Goal: Transaction & Acquisition: Book appointment/travel/reservation

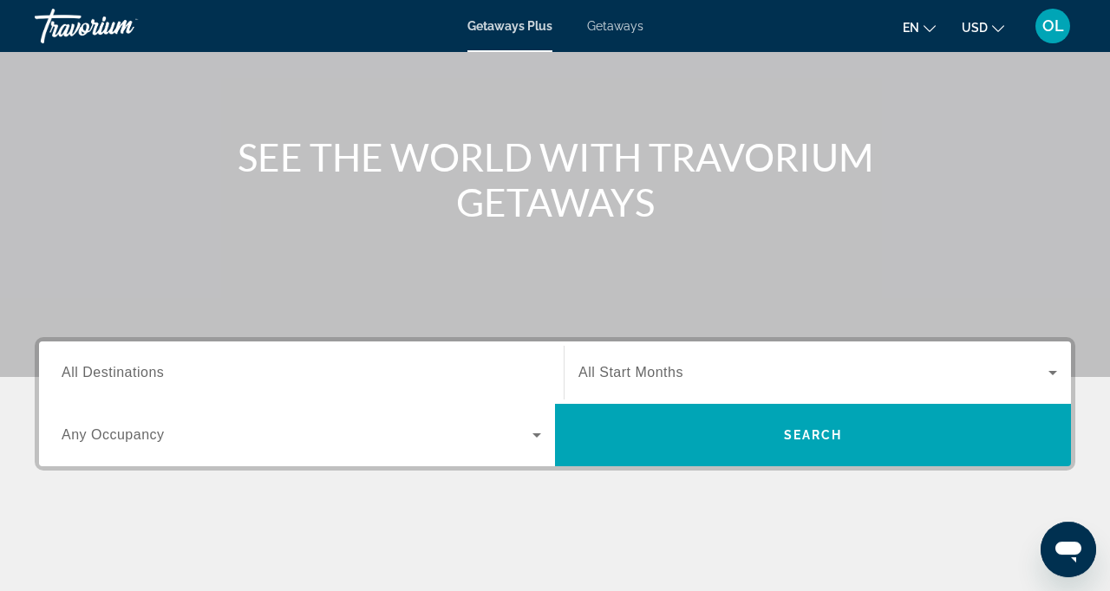
scroll to position [187, 0]
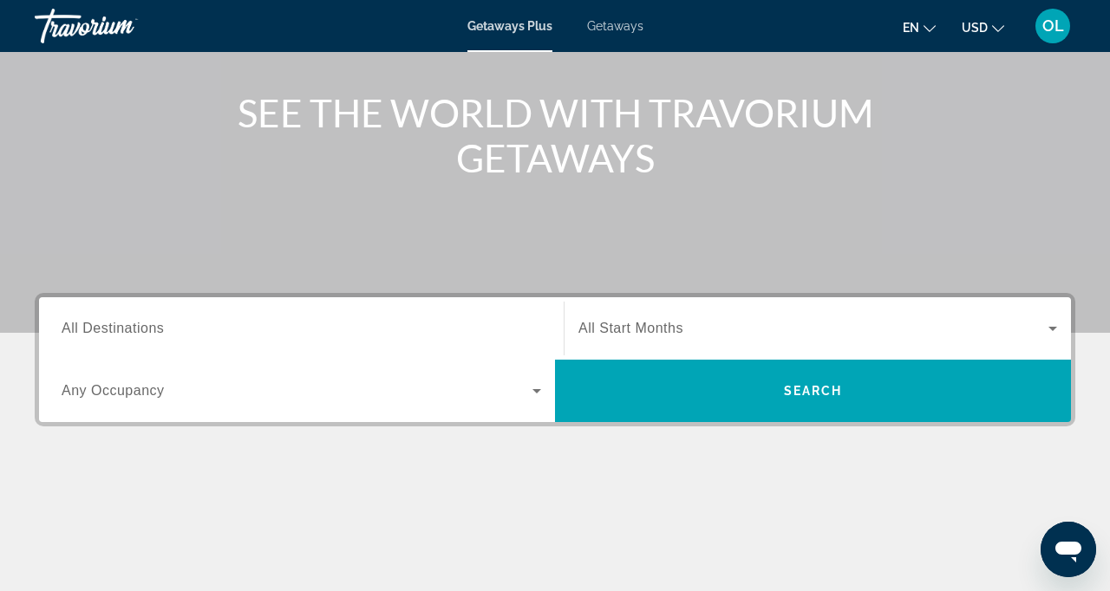
click at [622, 19] on span "Getaways" at bounding box center [615, 26] width 56 height 14
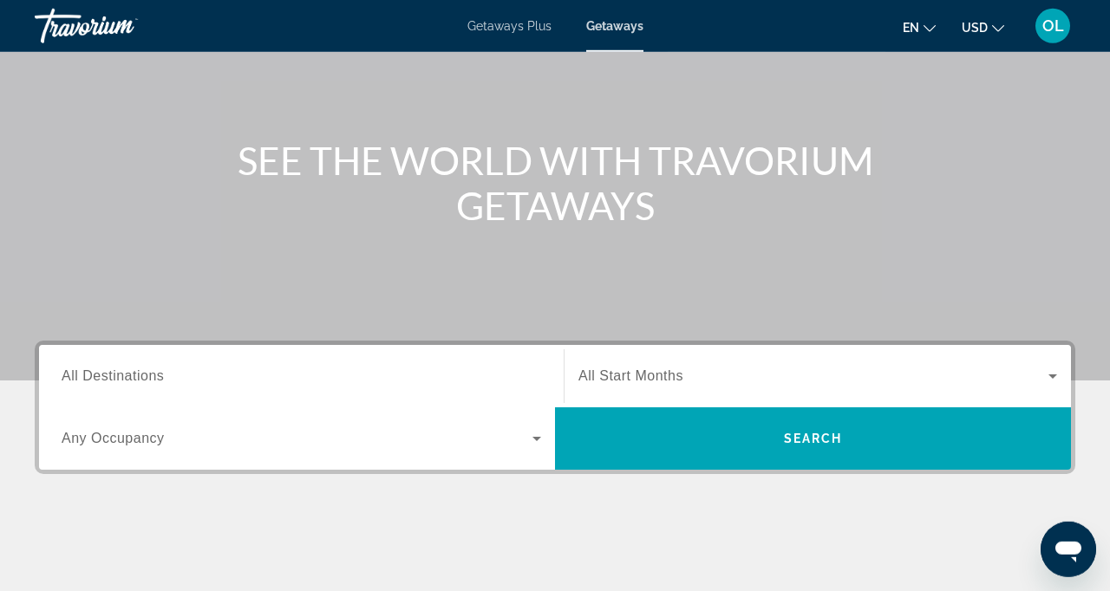
scroll to position [281, 0]
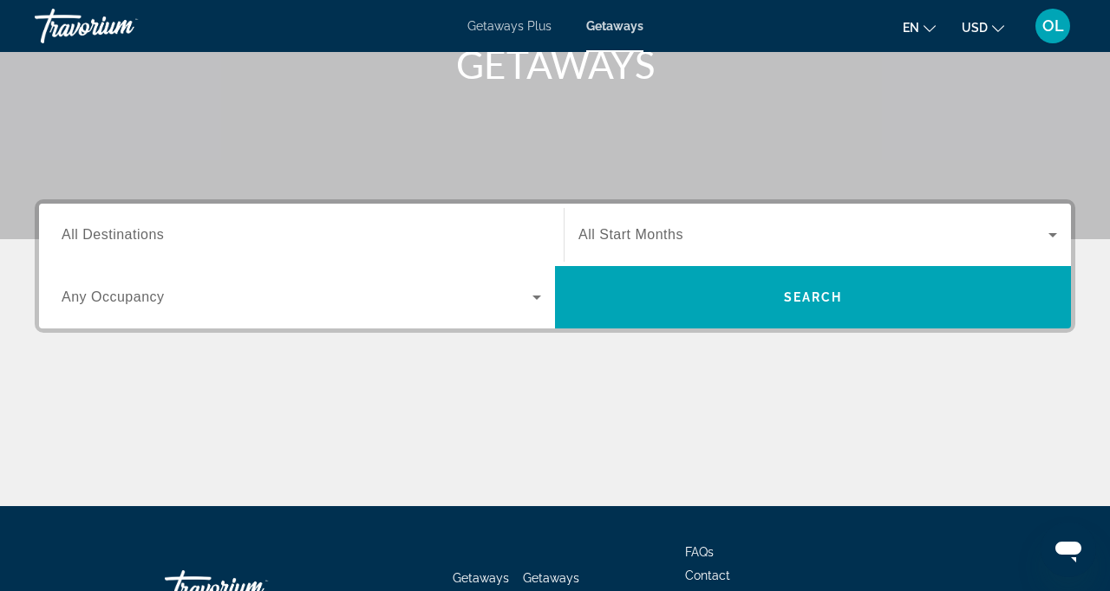
click at [136, 240] on span "All Destinations" at bounding box center [113, 234] width 102 height 15
click at [136, 240] on input "Destination All Destinations" at bounding box center [301, 235] width 479 height 21
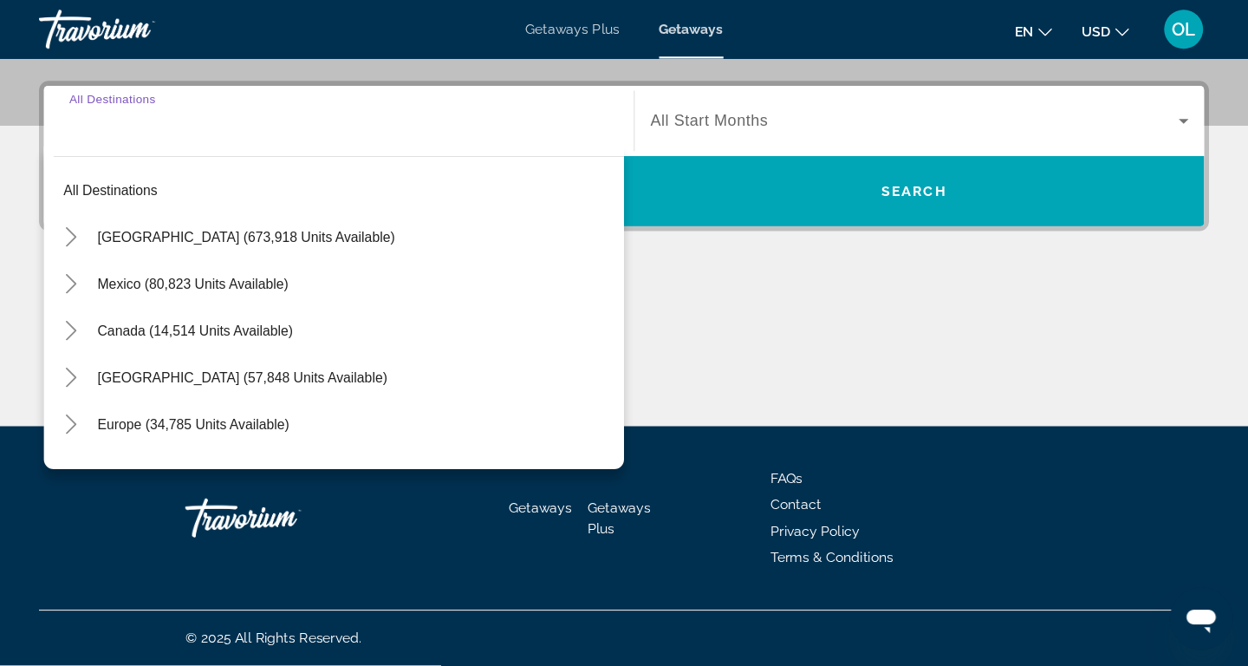
scroll to position [271, 0]
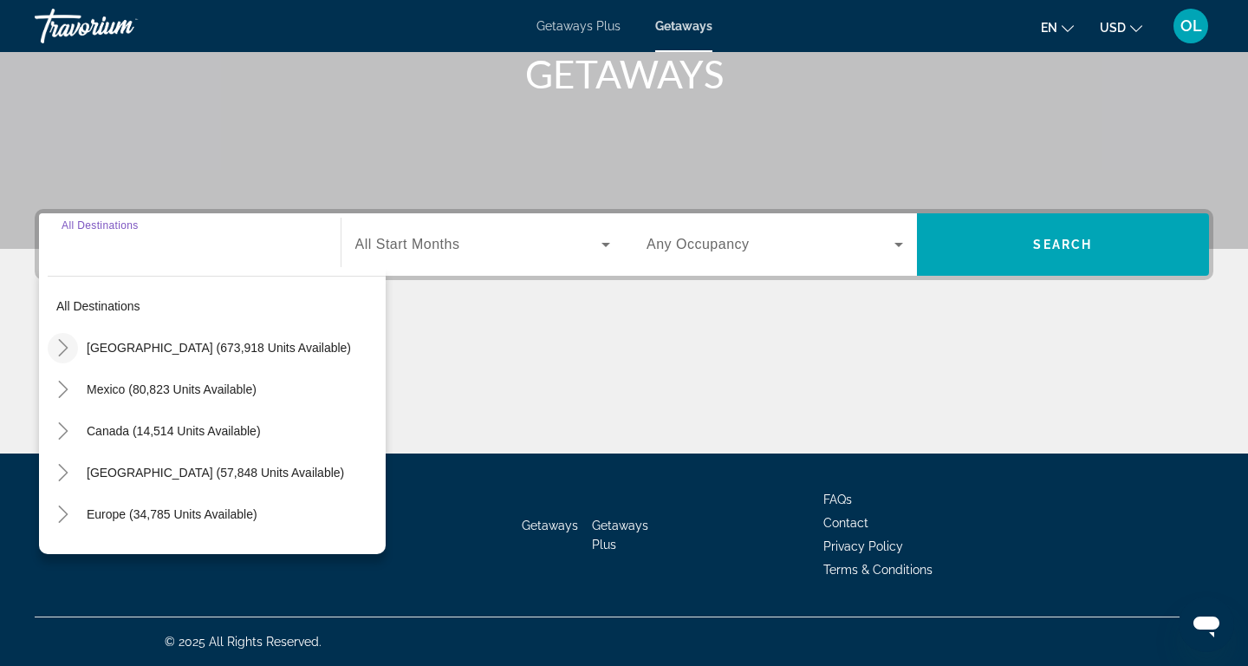
click at [62, 340] on icon "Toggle United States (673,918 units available)" at bounding box center [63, 347] width 17 height 17
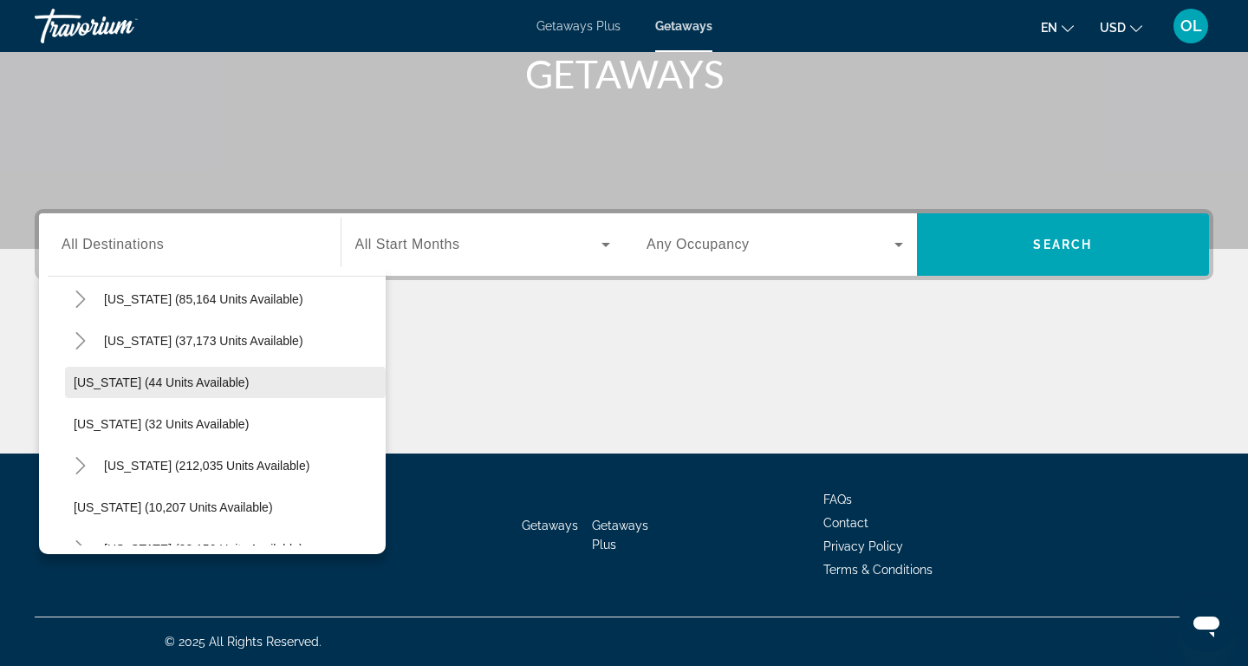
scroll to position [192, 0]
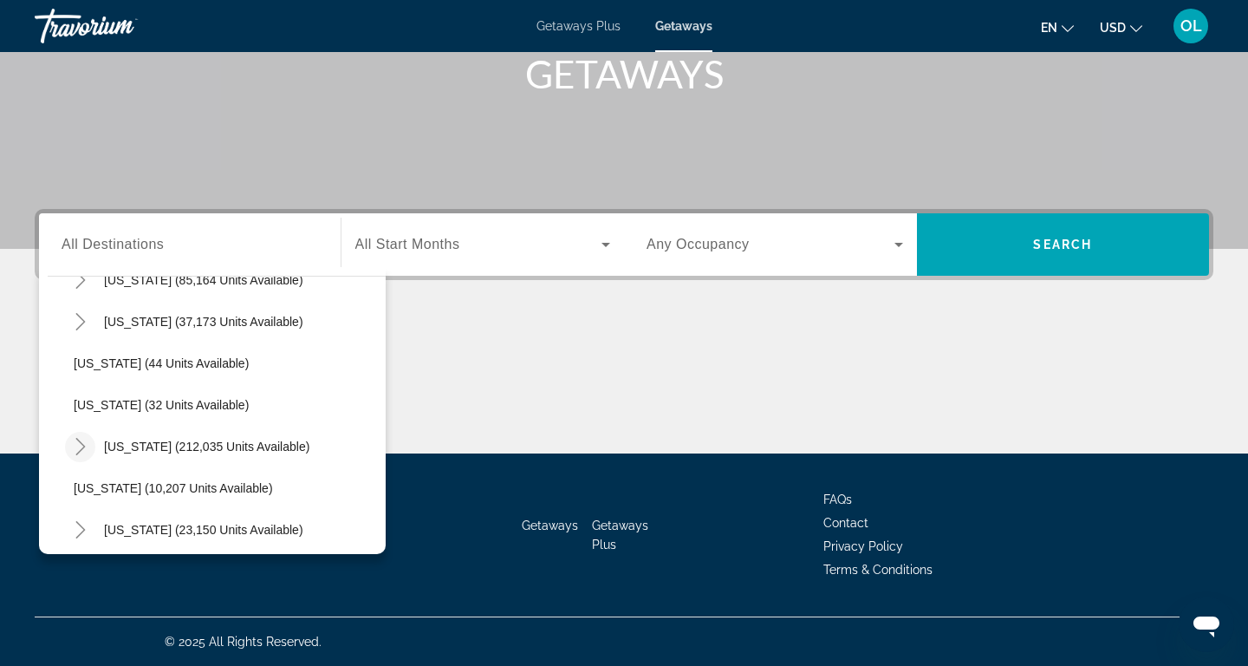
click at [83, 449] on icon "Toggle Florida (212,035 units available)" at bounding box center [80, 446] width 17 height 17
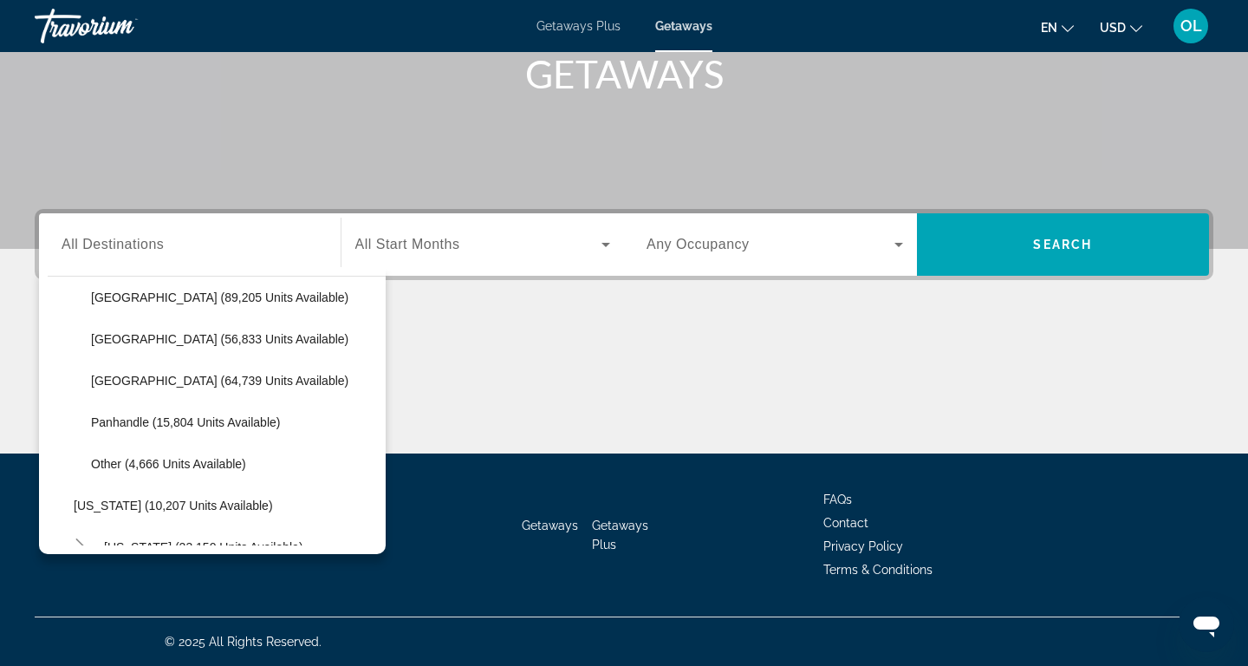
scroll to position [385, 0]
click at [124, 340] on span "East Coast (56,833 units available)" at bounding box center [219, 337] width 257 height 14
type input "**********"
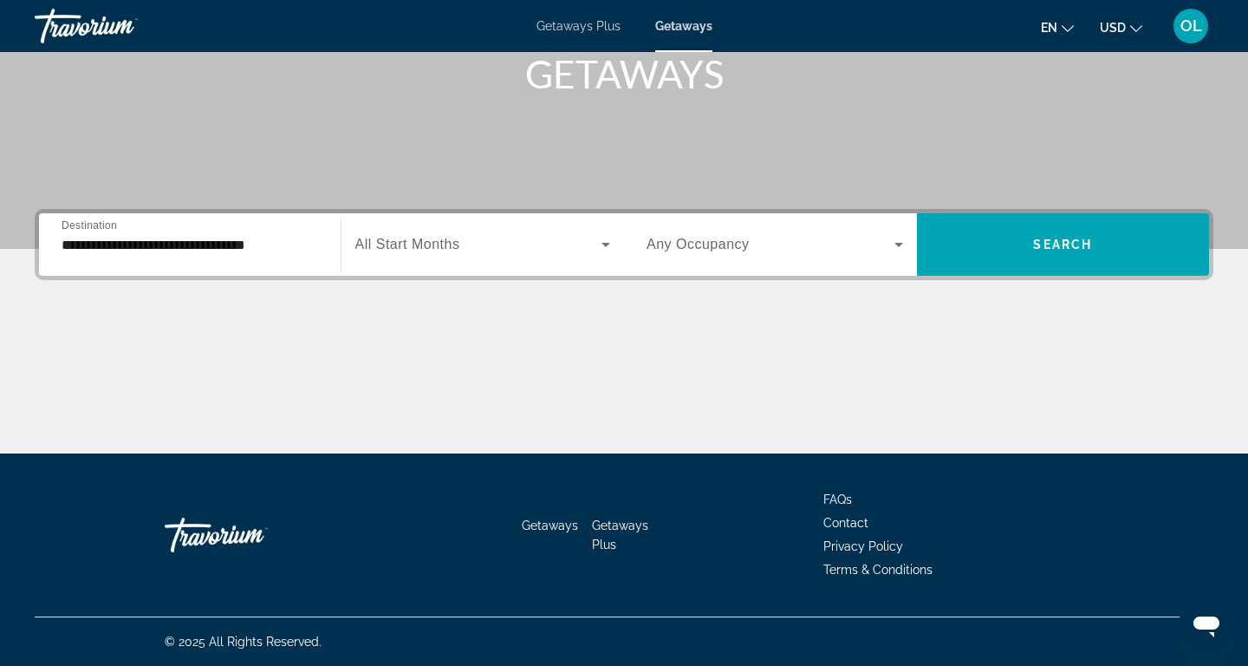
click at [450, 239] on span "All Start Months" at bounding box center [407, 244] width 105 height 15
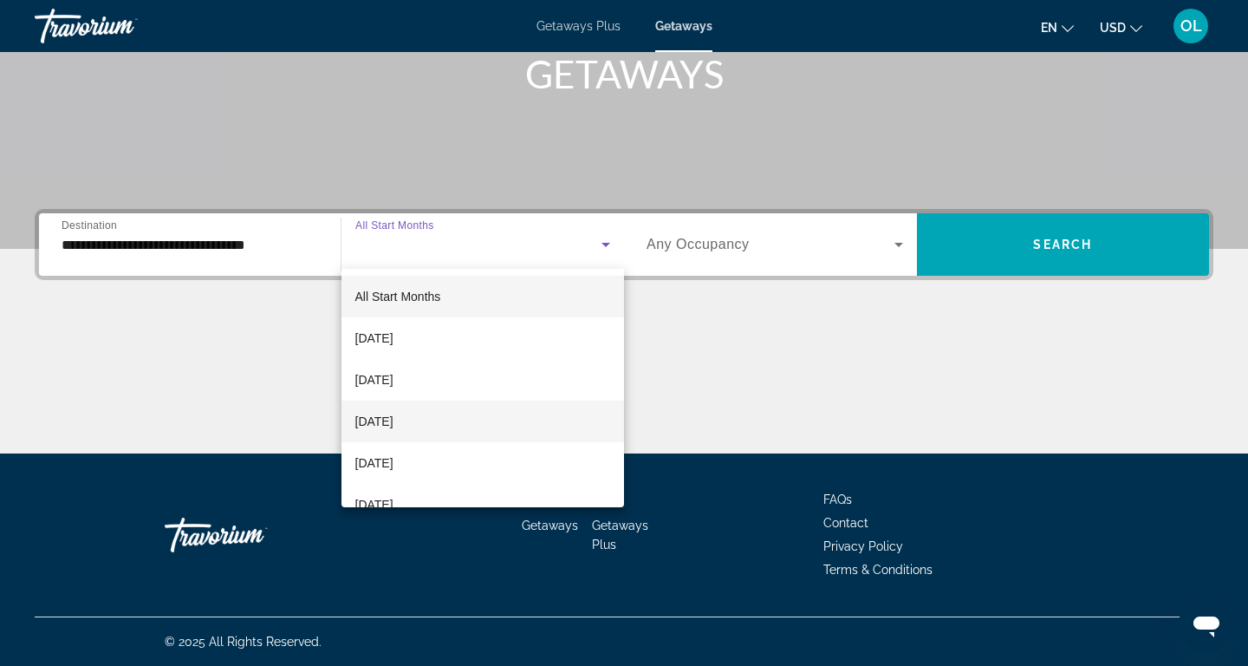
click at [385, 420] on span "November 2025" at bounding box center [374, 421] width 38 height 21
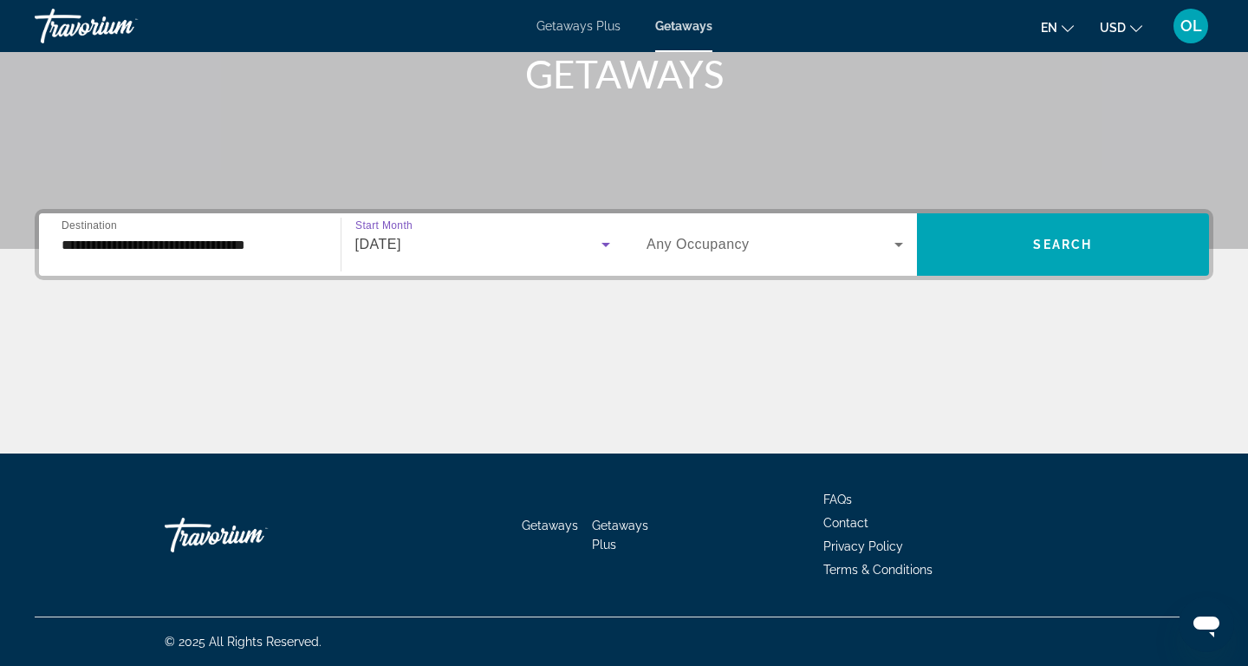
click at [733, 231] on div "Search widget" at bounding box center [775, 244] width 257 height 49
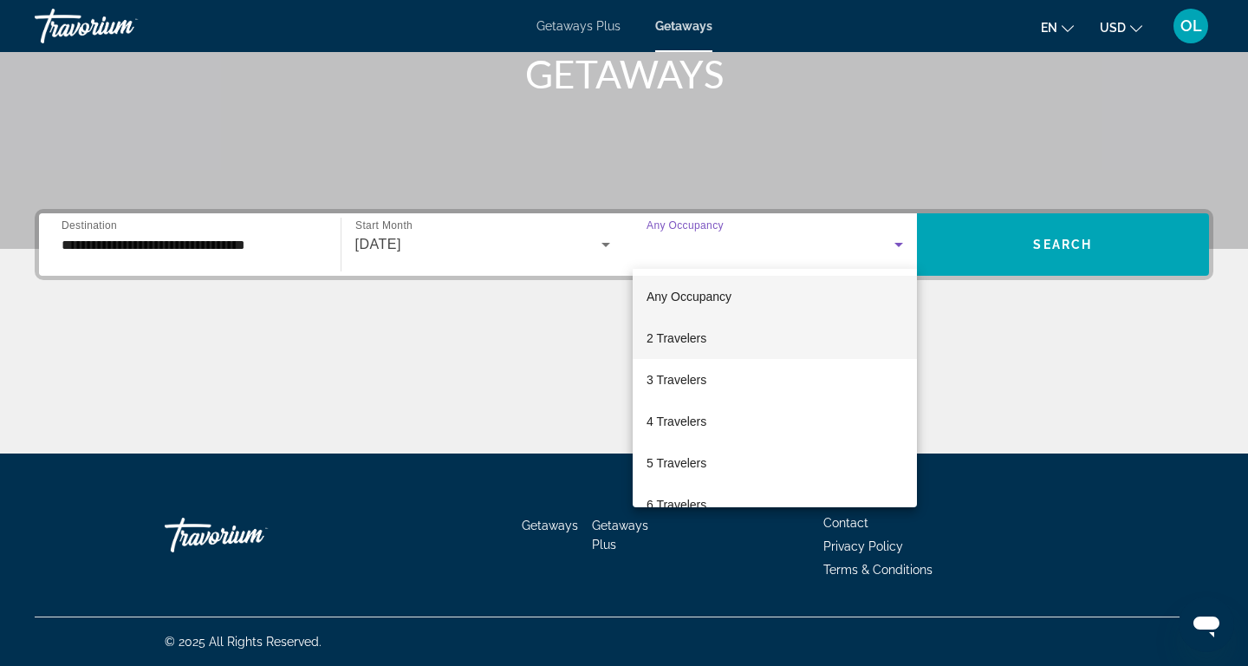
click at [683, 339] on span "2 Travelers" at bounding box center [677, 338] width 60 height 21
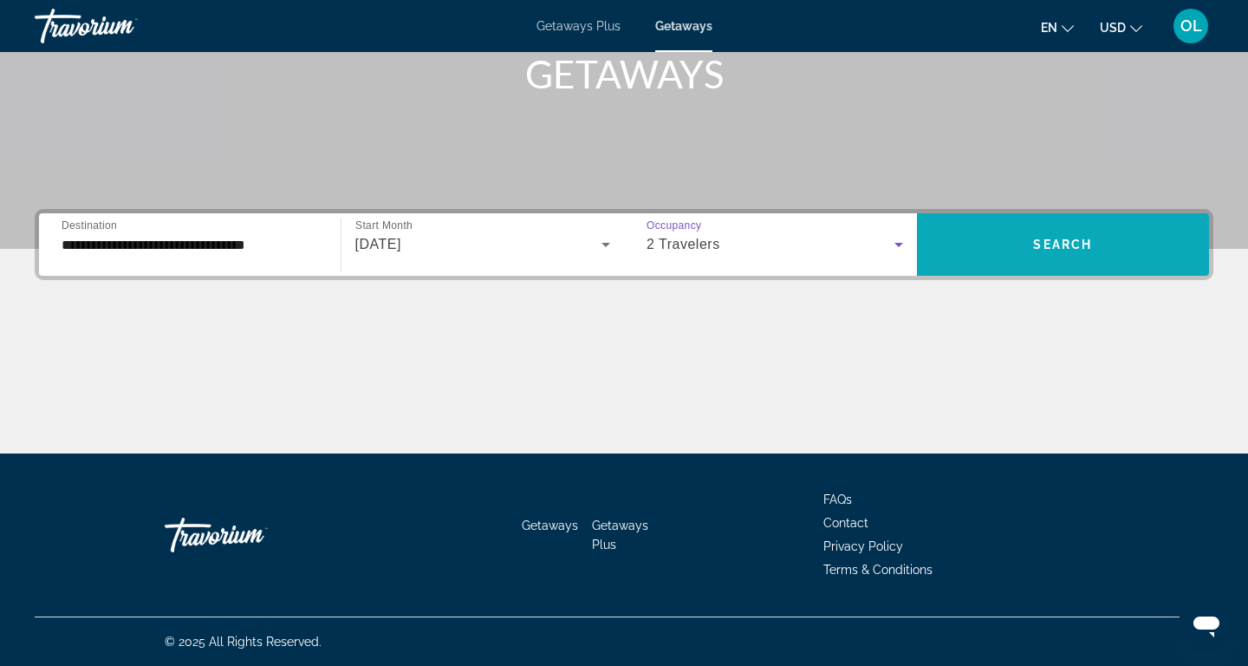
click at [1048, 236] on span "Search widget" at bounding box center [1063, 245] width 293 height 42
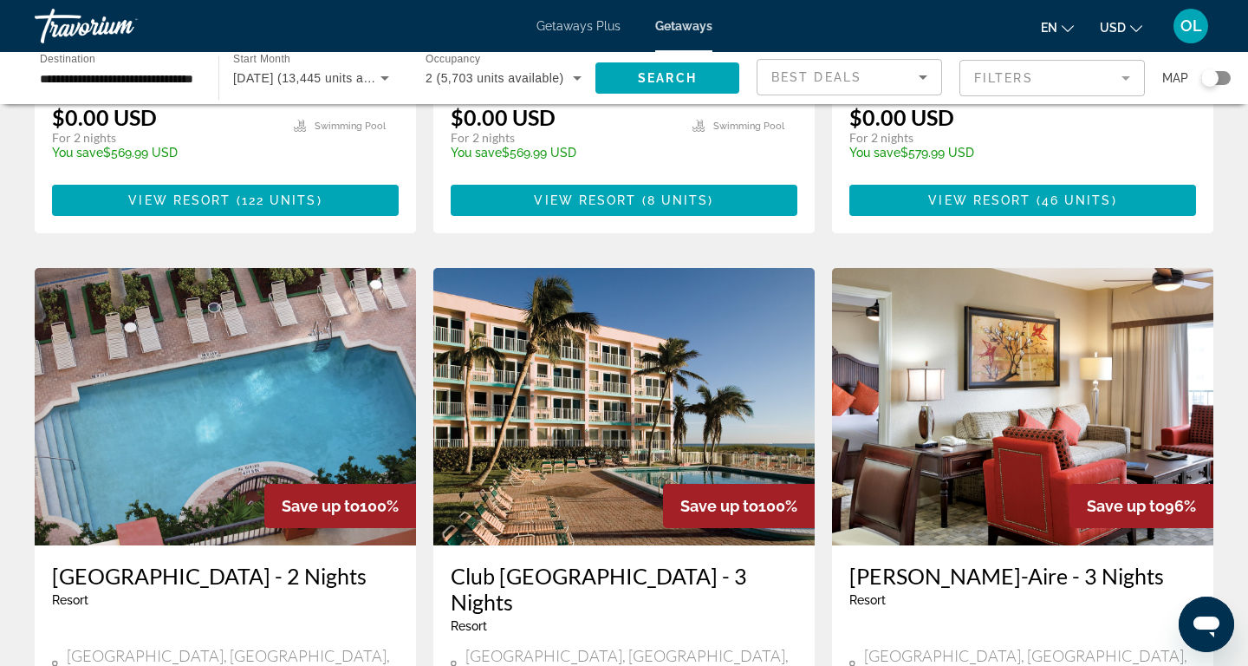
scroll to position [749, 0]
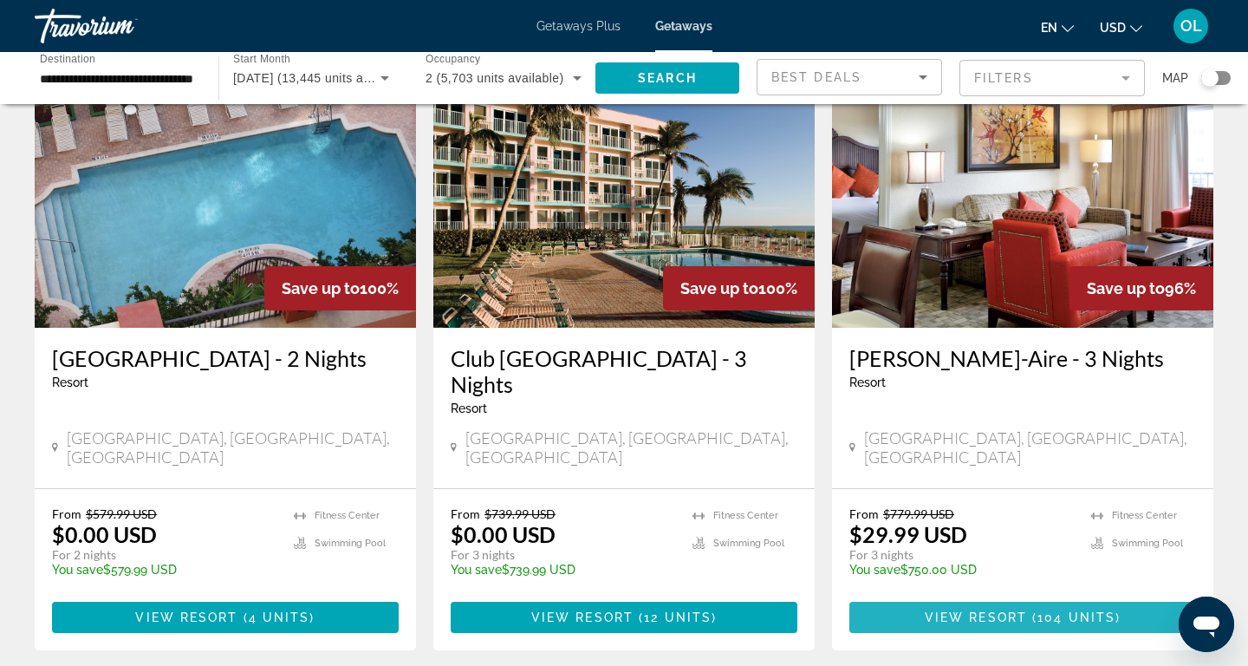
click at [953, 590] on span "View Resort" at bounding box center [976, 617] width 102 height 14
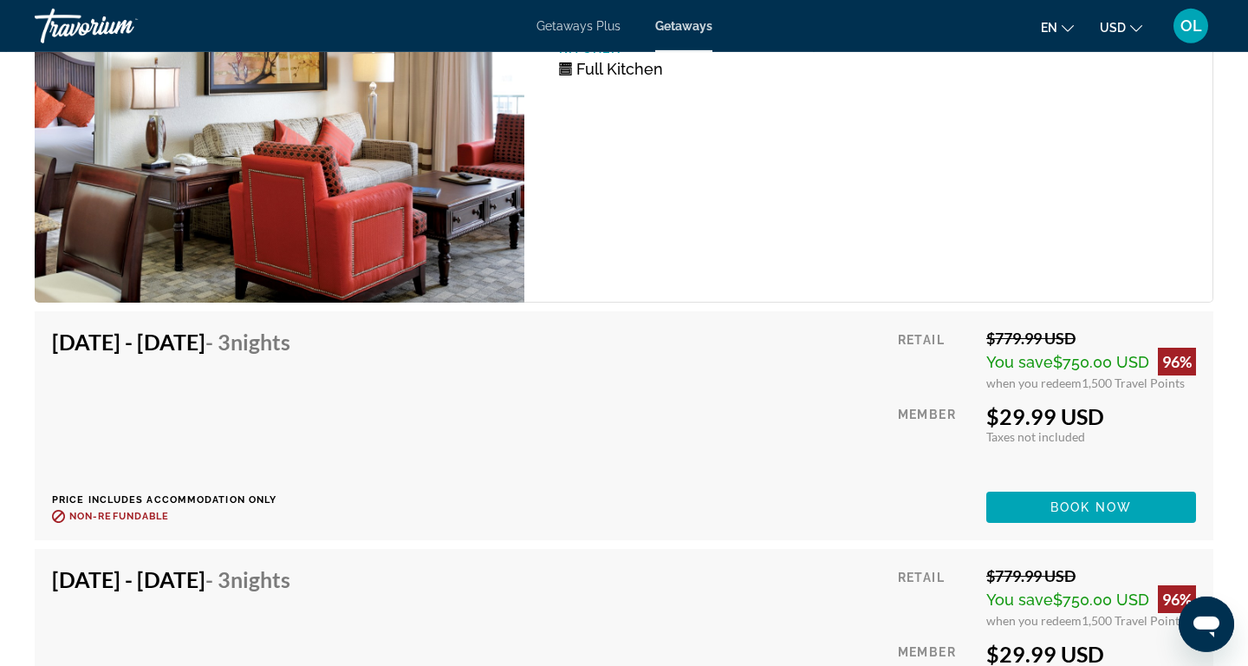
scroll to position [3371, 0]
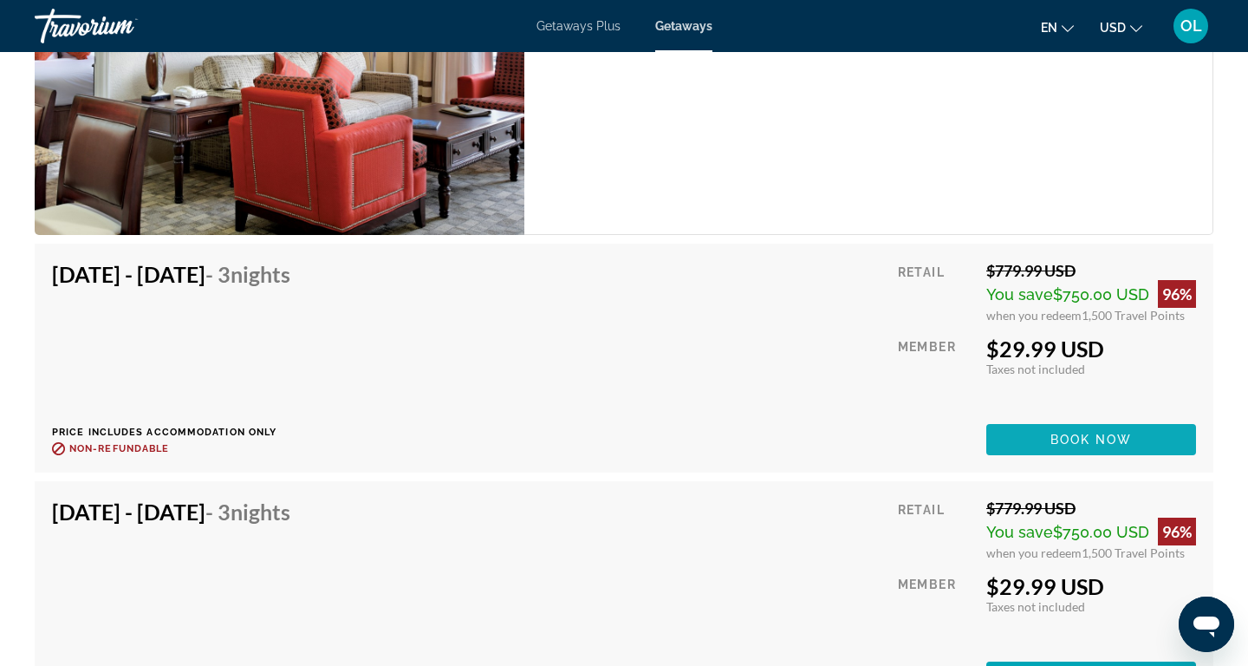
click at [1089, 442] on span "Book now" at bounding box center [1092, 440] width 82 height 14
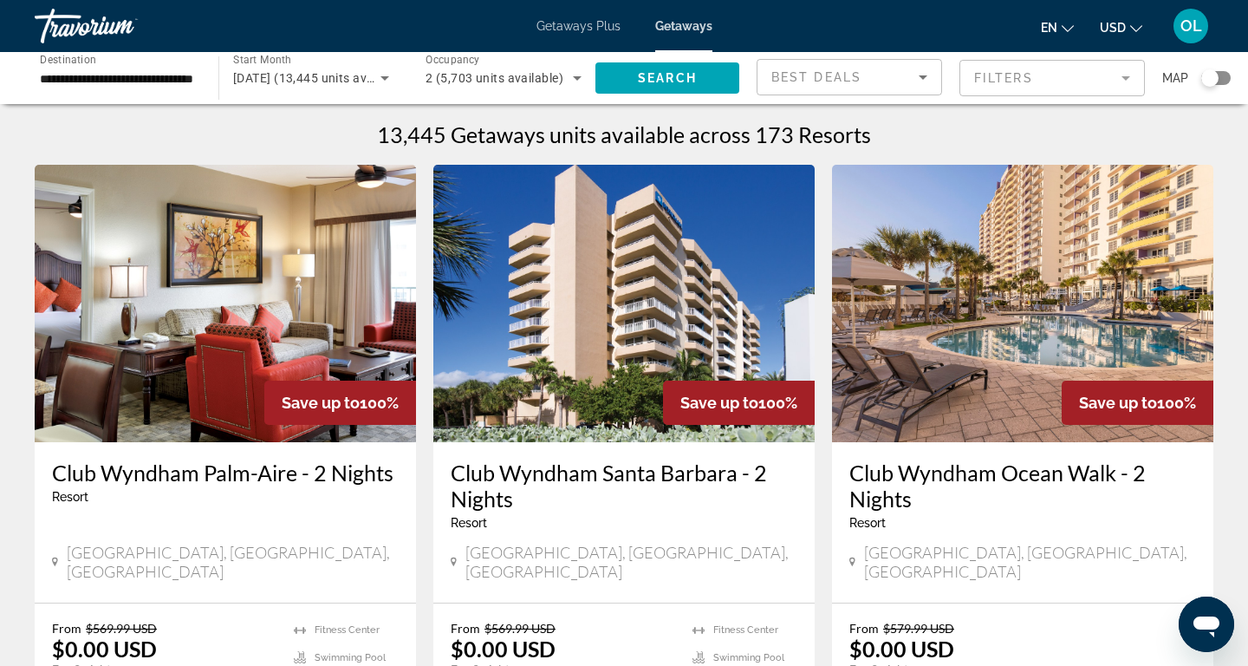
click at [487, 481] on h3 "Club Wyndham Santa Barbara - 2 Nights" at bounding box center [624, 486] width 347 height 52
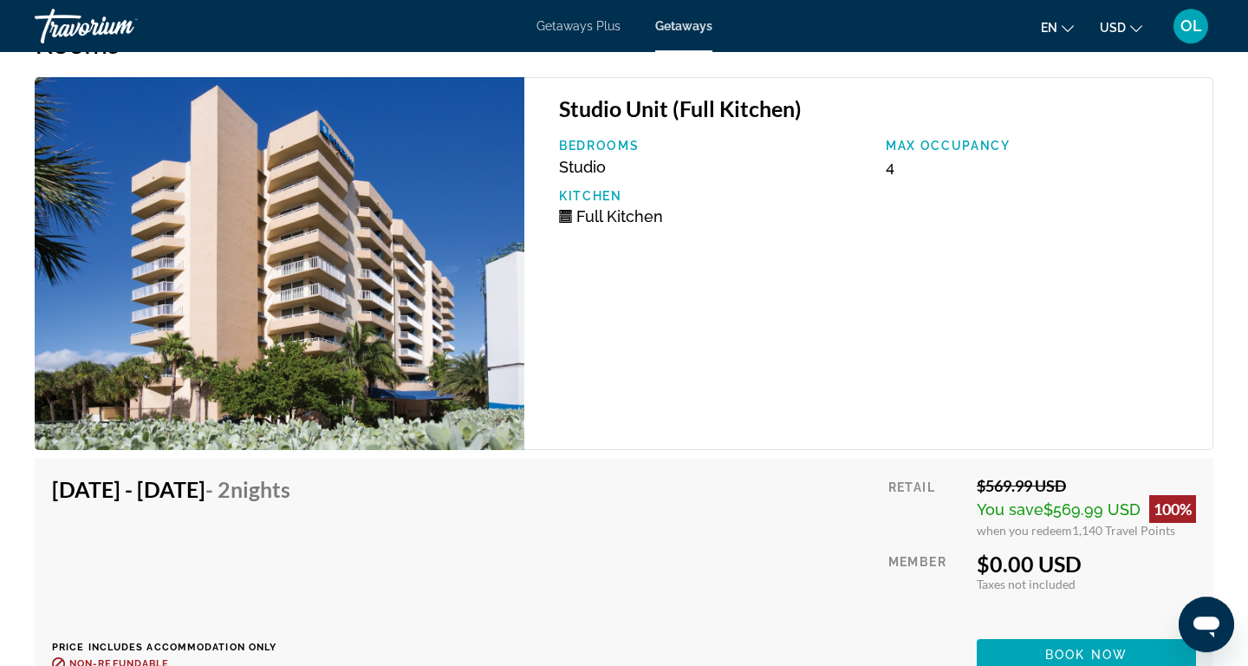
scroll to position [3090, 0]
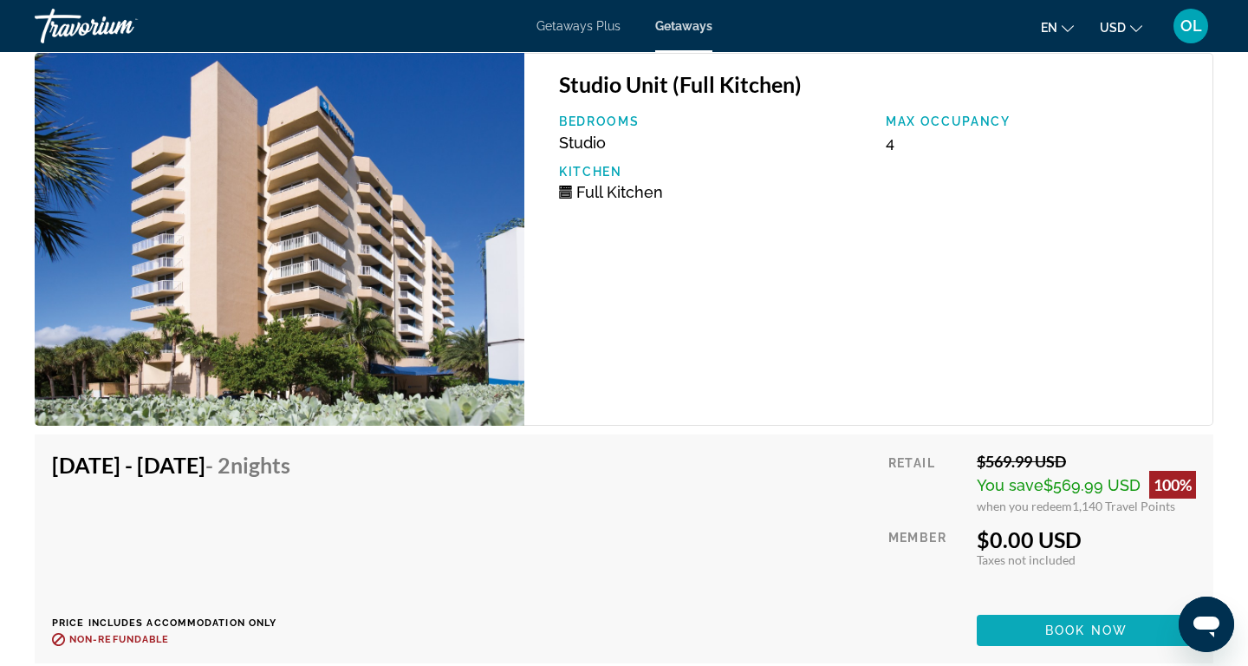
click at [1096, 590] on span "Book now" at bounding box center [1087, 630] width 82 height 14
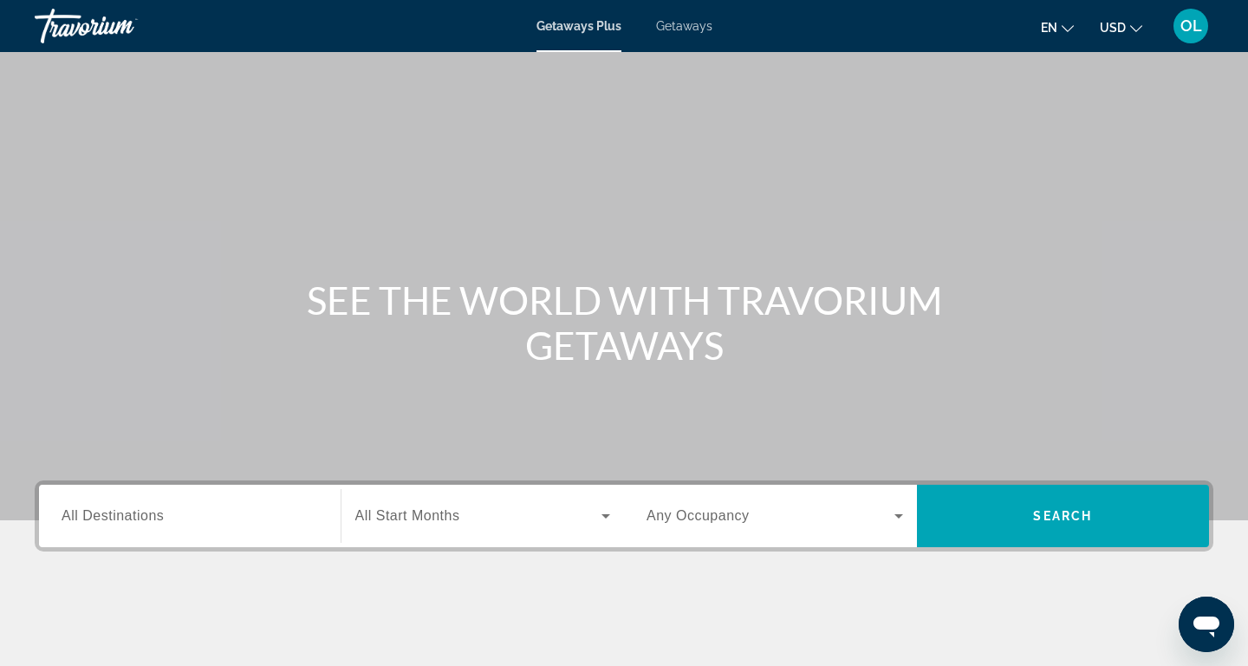
click at [681, 22] on span "Getaways" at bounding box center [684, 26] width 56 height 14
click at [159, 518] on span "All Destinations" at bounding box center [113, 515] width 102 height 15
click at [159, 518] on input "Destination All Destinations" at bounding box center [190, 516] width 257 height 21
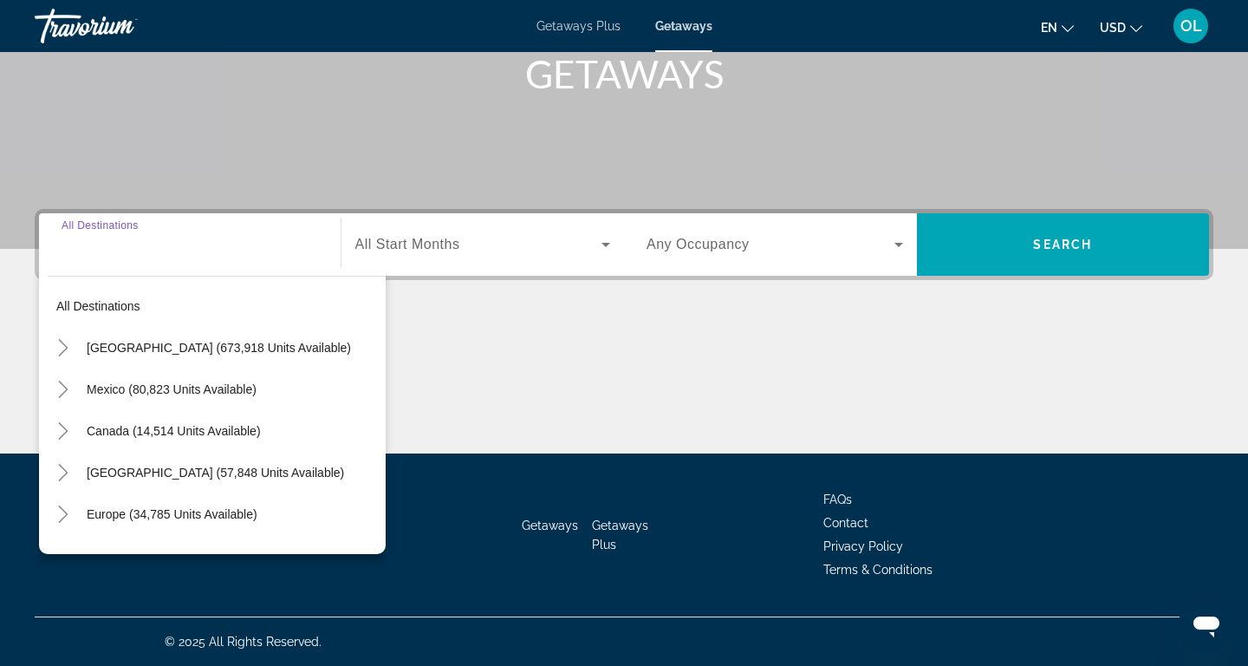
scroll to position [271, 0]
click at [58, 342] on icon "Toggle United States (673,918 units available)" at bounding box center [63, 347] width 17 height 17
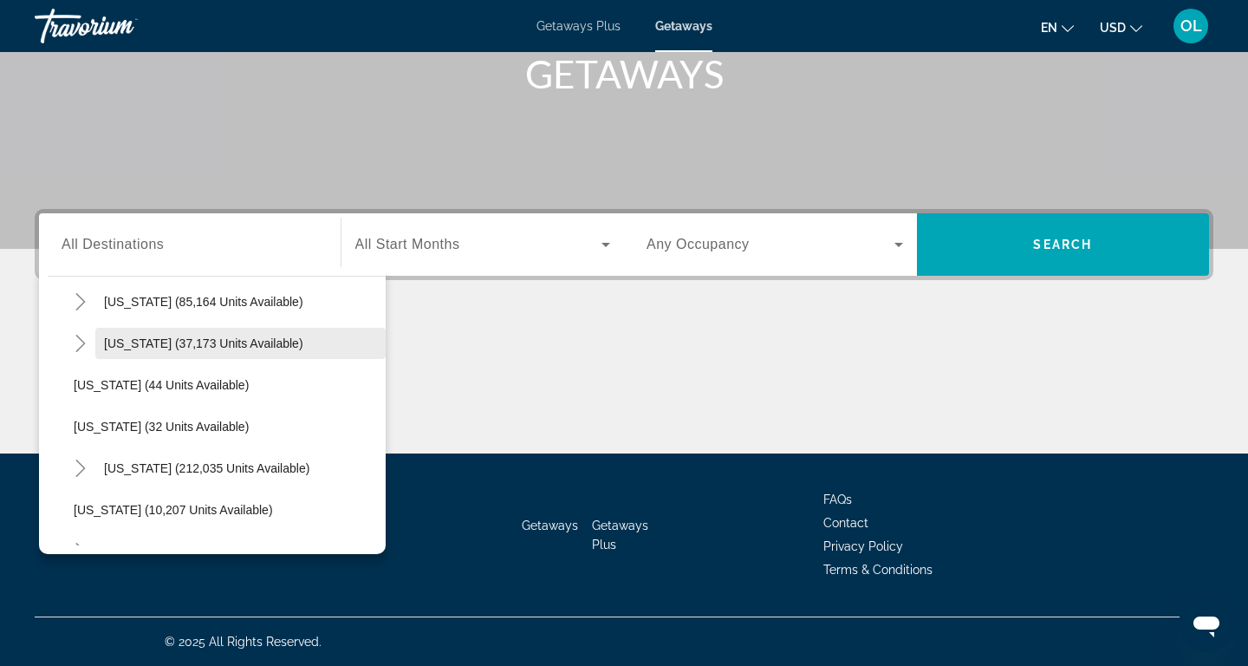
scroll to position [192, 0]
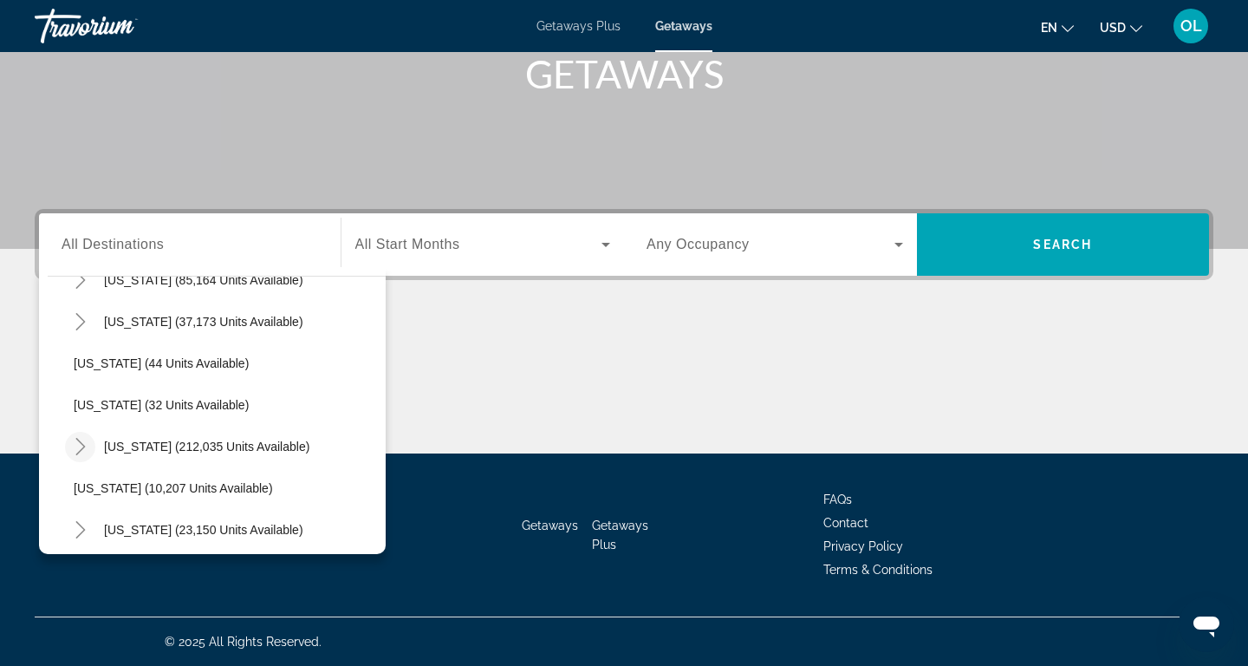
click at [75, 439] on icon "Toggle Florida (212,035 units available)" at bounding box center [80, 446] width 17 height 17
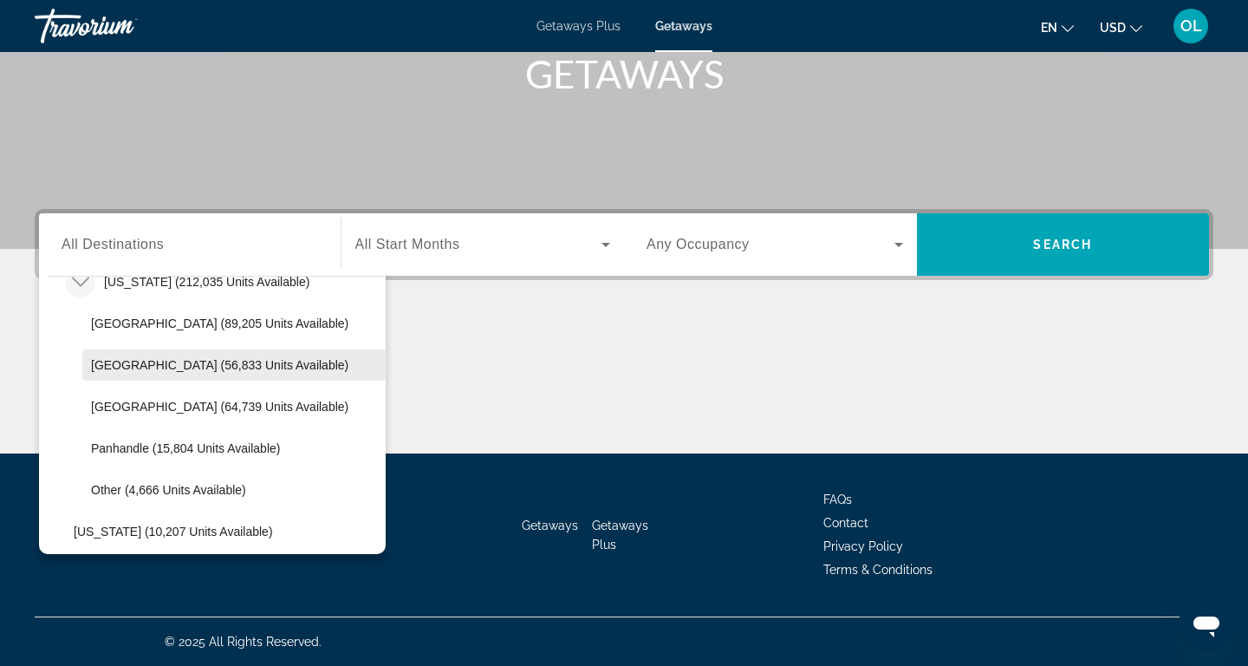
scroll to position [385, 0]
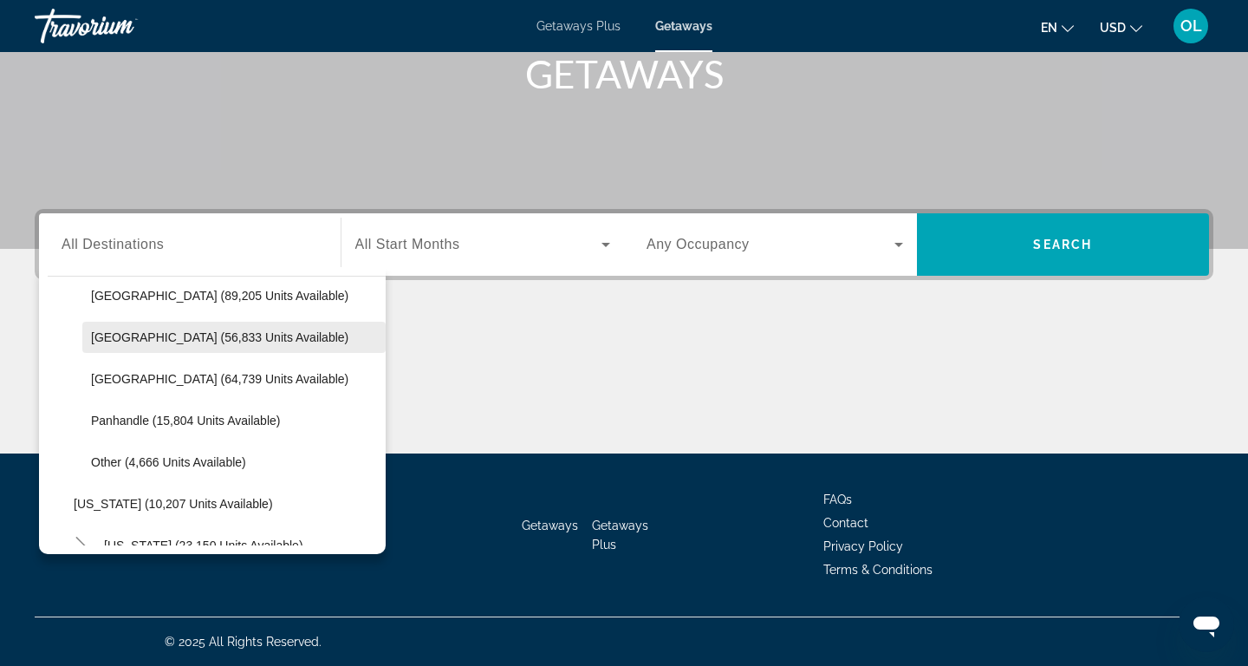
click at [134, 321] on span "Search widget" at bounding box center [233, 337] width 303 height 42
type input "**********"
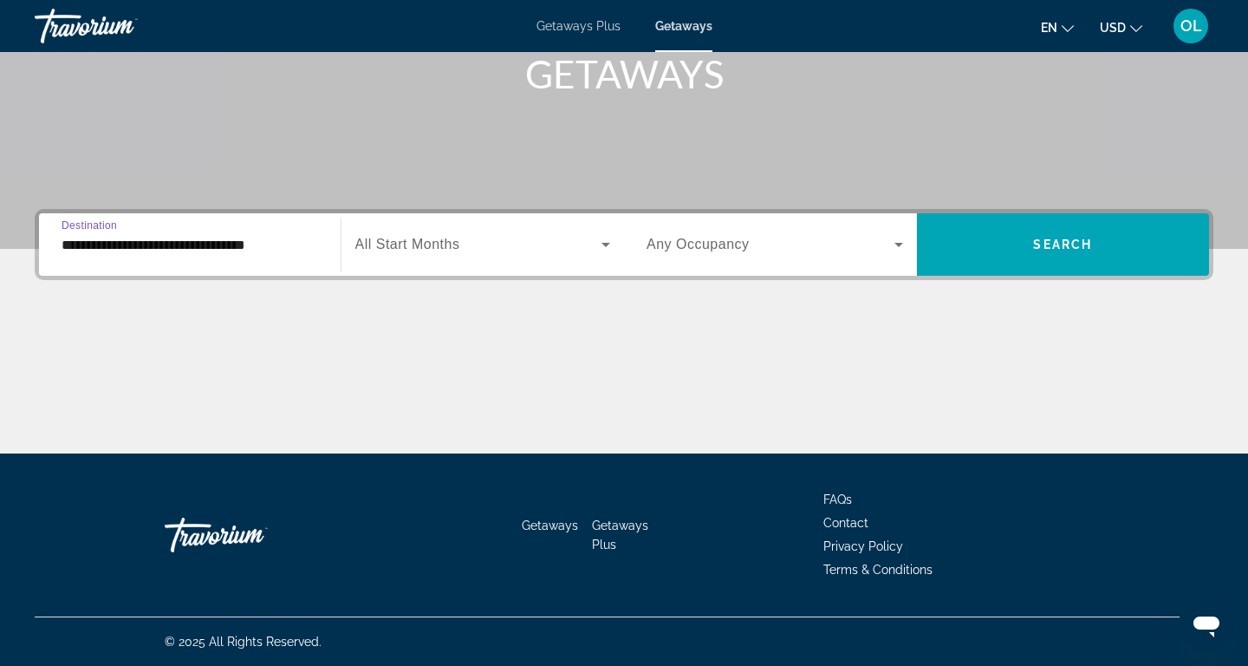
click at [459, 239] on span "All Start Months" at bounding box center [407, 244] width 105 height 15
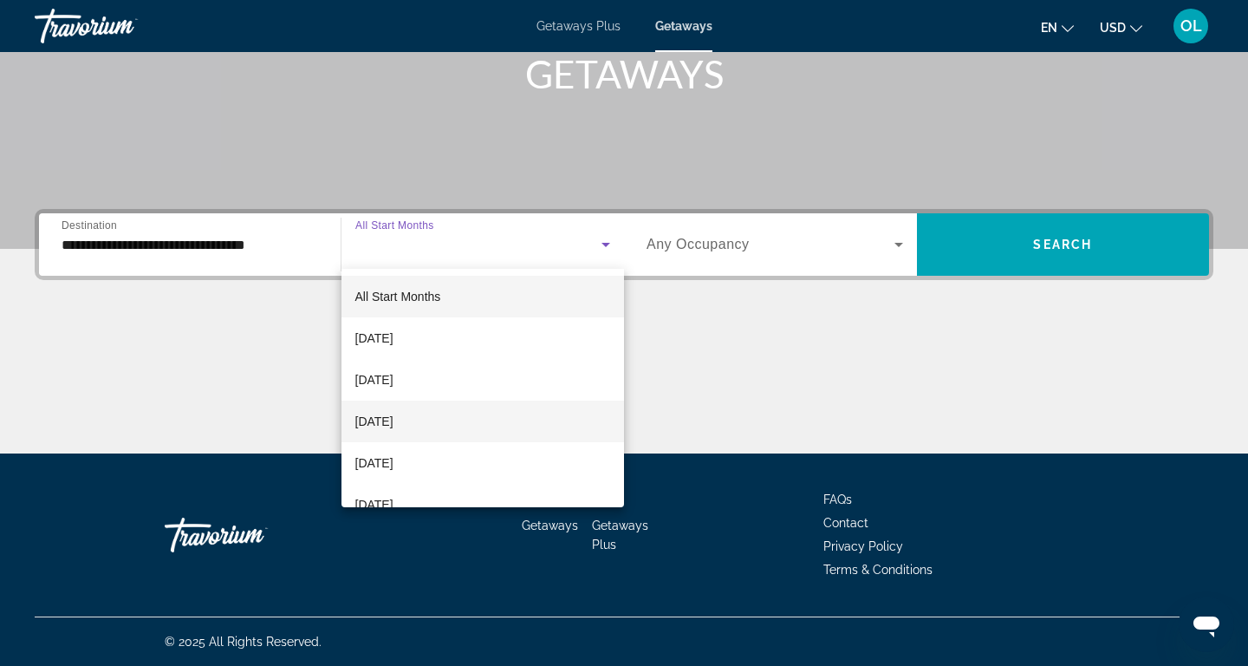
click at [386, 424] on span "November 2025" at bounding box center [374, 421] width 38 height 21
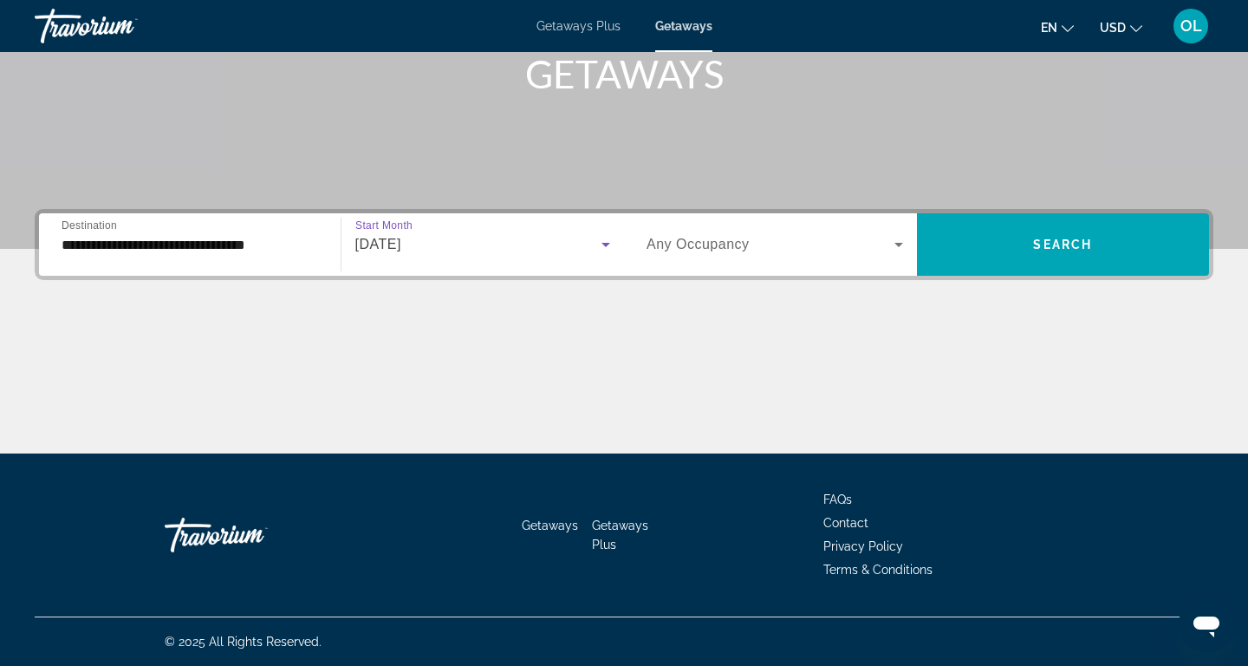
click at [730, 256] on div "Search widget" at bounding box center [775, 244] width 257 height 49
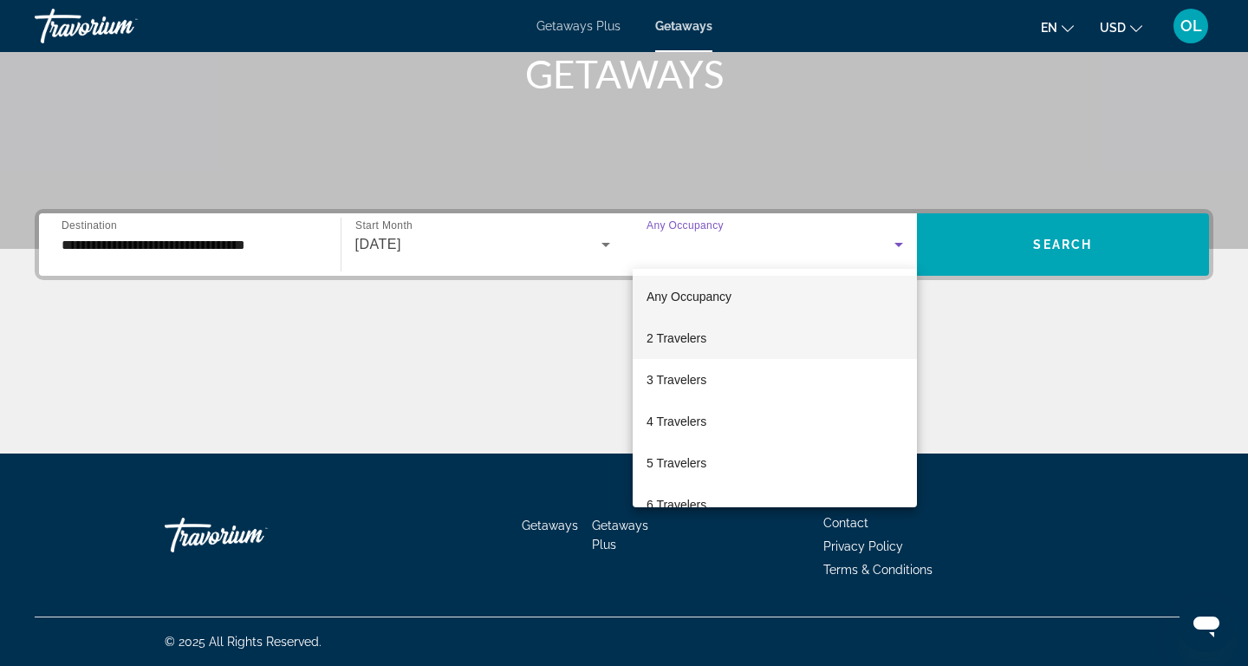
click at [687, 346] on span "2 Travelers" at bounding box center [677, 338] width 60 height 21
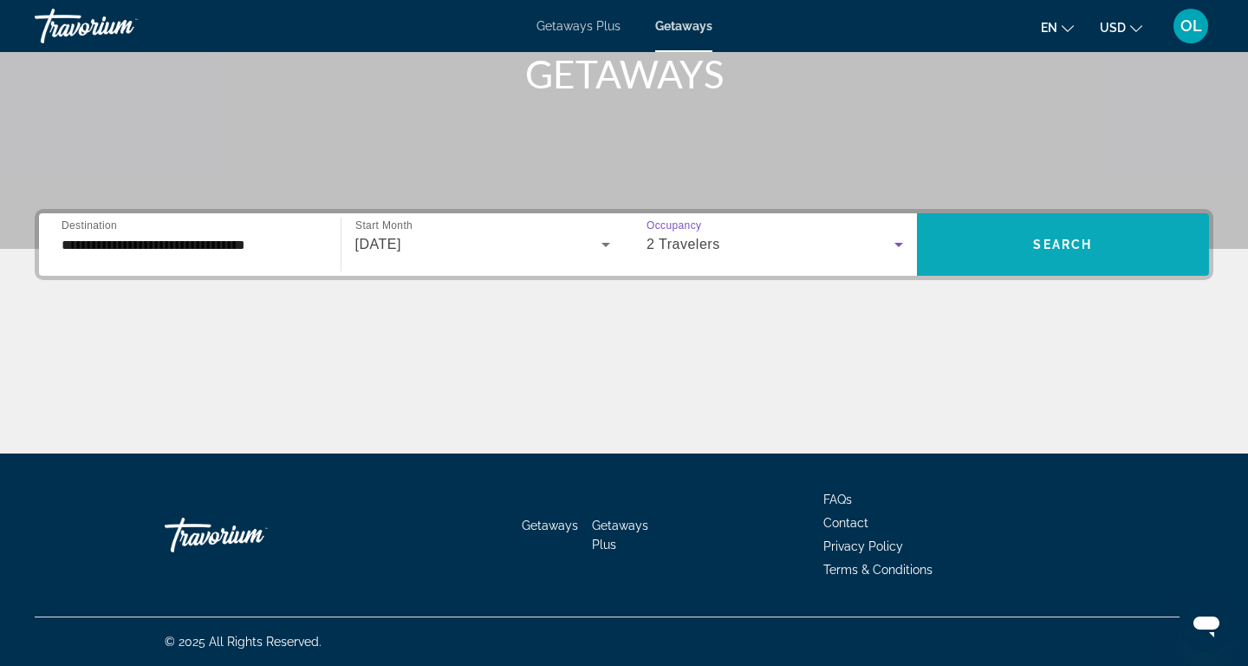
click at [1065, 231] on span "Search widget" at bounding box center [1063, 245] width 293 height 42
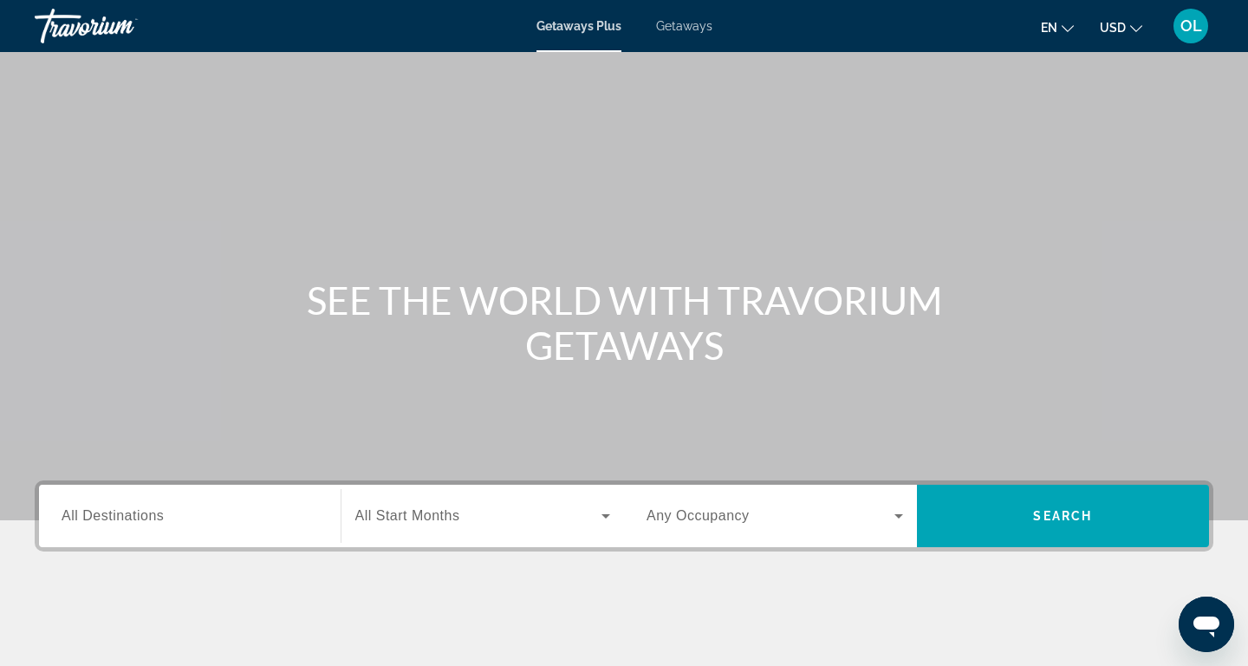
click at [692, 31] on span "Getaways" at bounding box center [684, 26] width 56 height 14
click at [172, 518] on input "Destination All Destinations" at bounding box center [190, 516] width 257 height 21
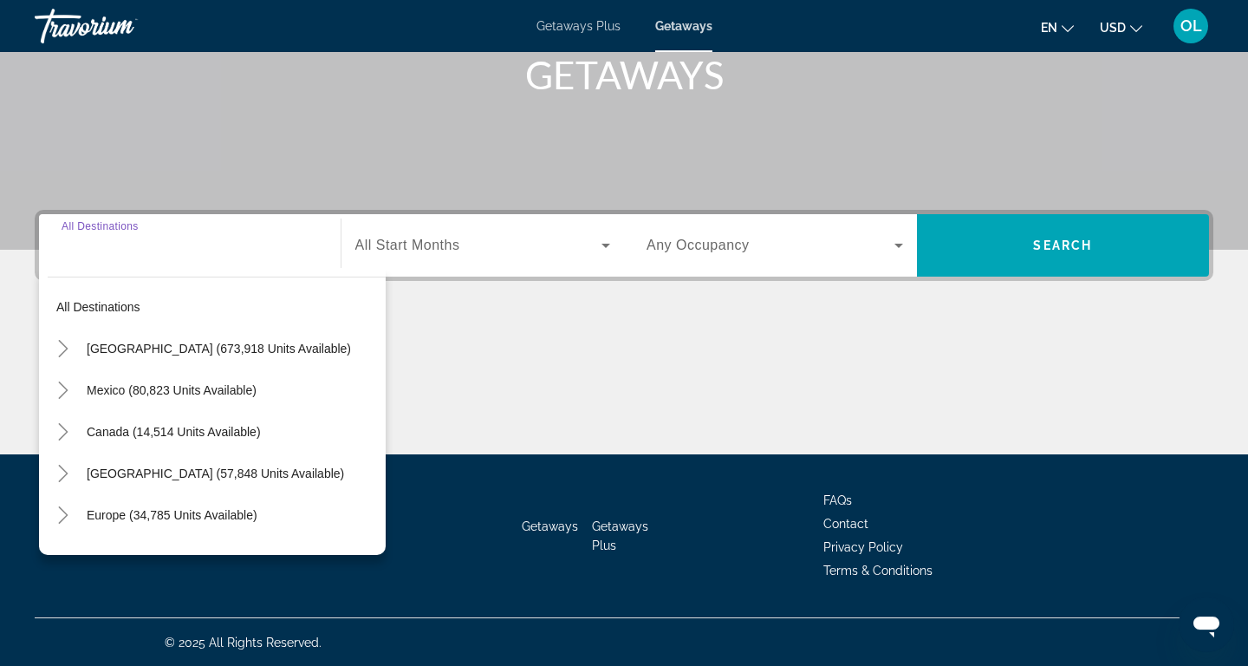
scroll to position [271, 0]
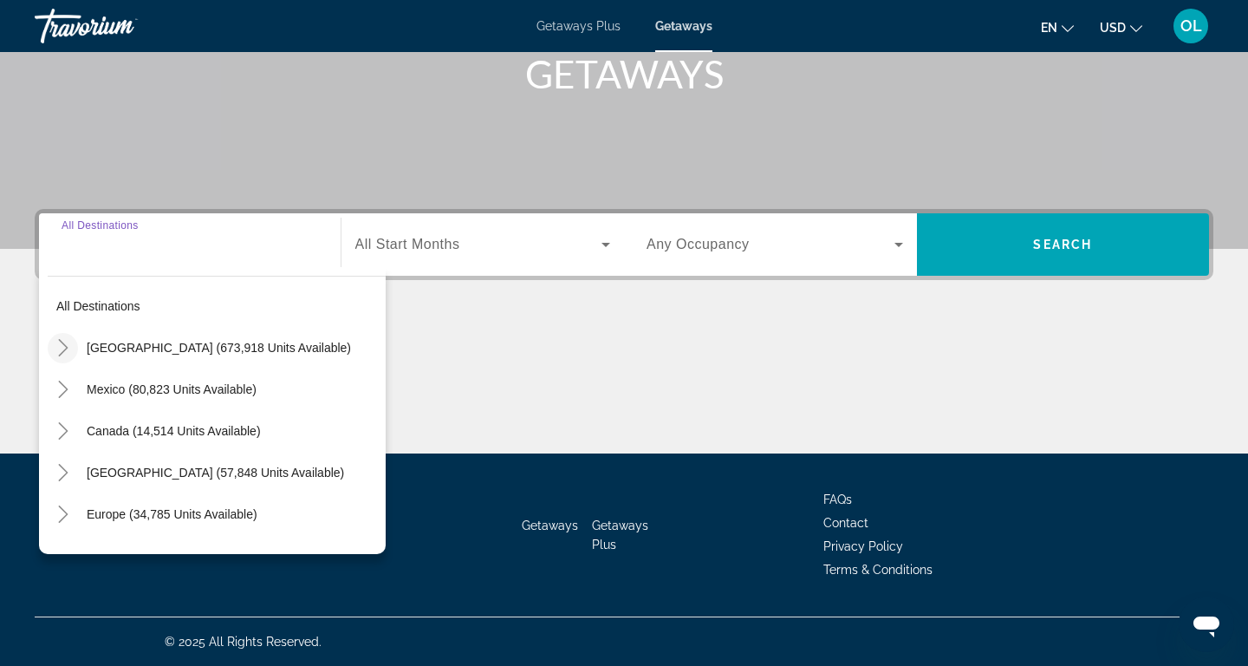
click at [63, 349] on icon "Toggle United States (673,918 units available)" at bounding box center [63, 347] width 17 height 17
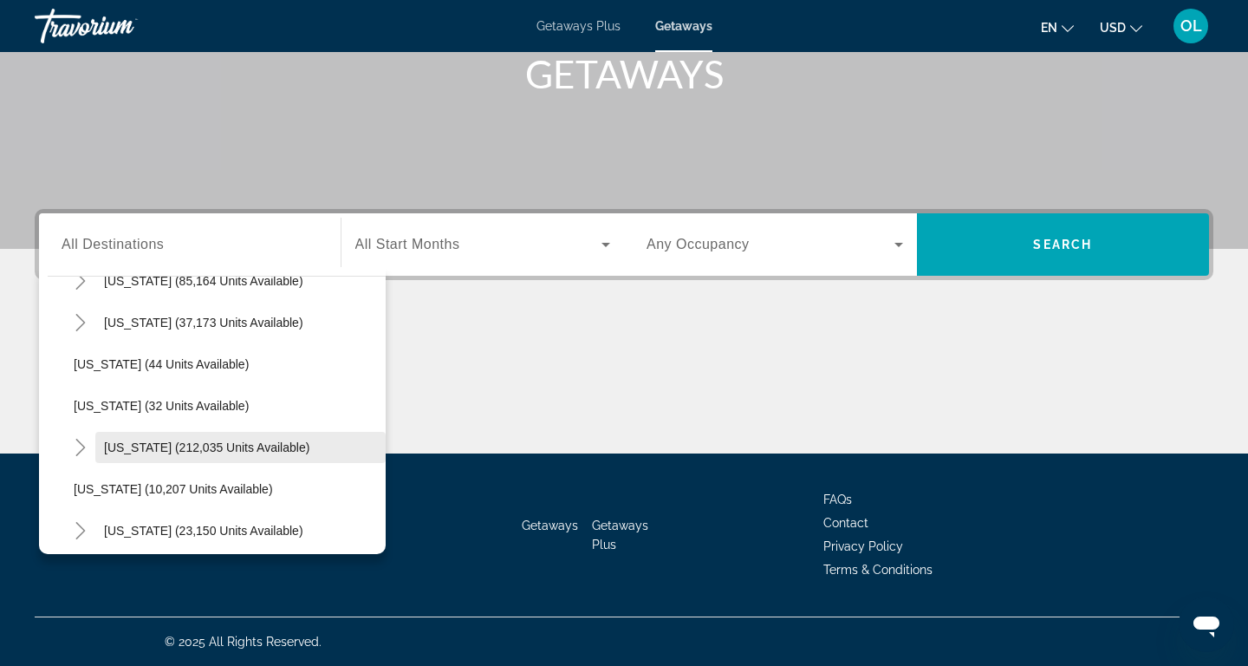
scroll to position [192, 0]
click at [83, 437] on mat-icon "Toggle Florida (212,035 units available)" at bounding box center [80, 447] width 30 height 30
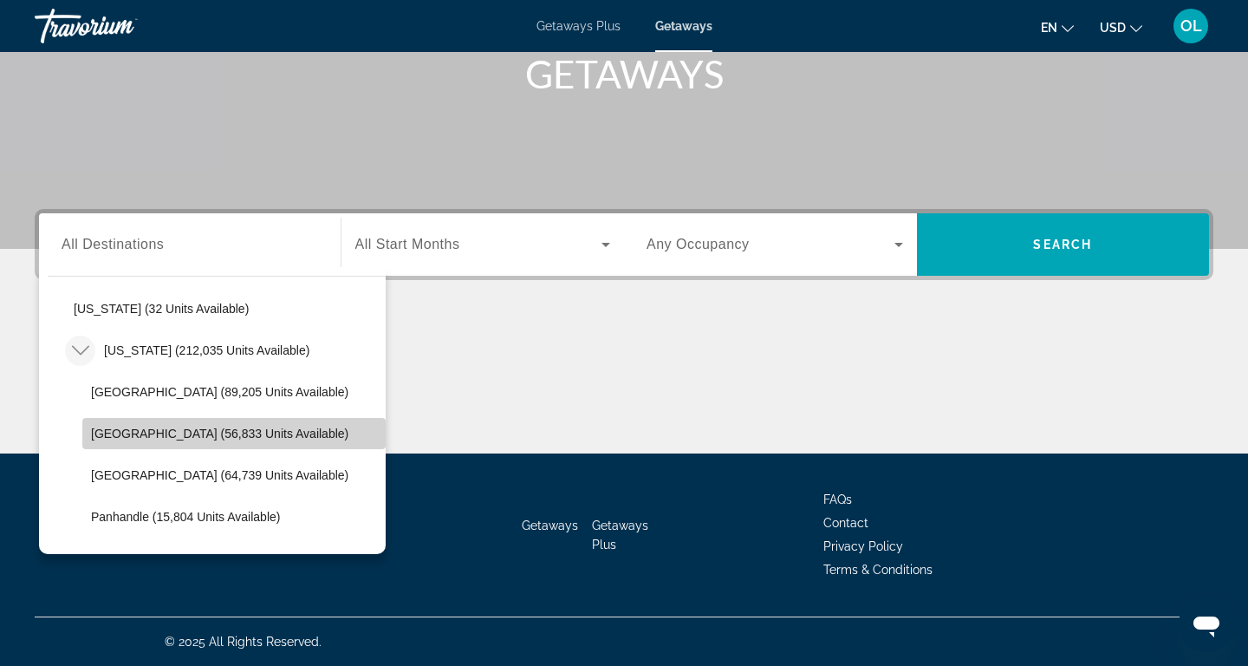
click at [103, 435] on span "East Coast (56,833 units available)" at bounding box center [219, 434] width 257 height 14
type input "**********"
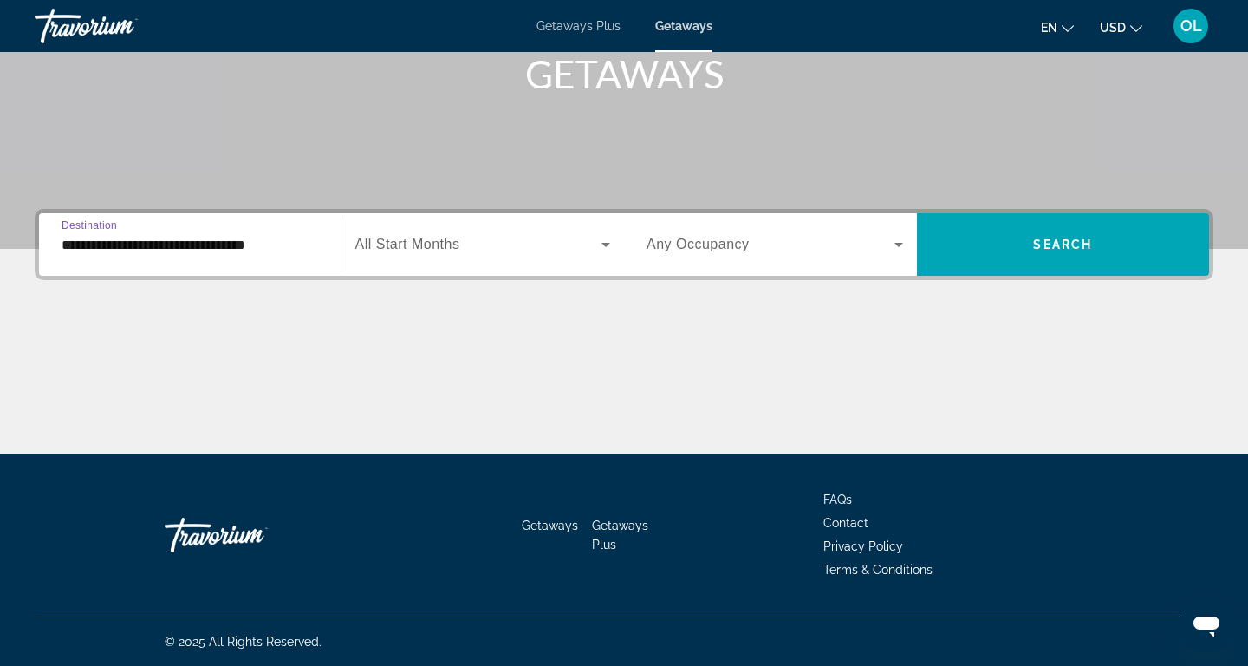
click at [449, 247] on span "All Start Months" at bounding box center [407, 244] width 105 height 15
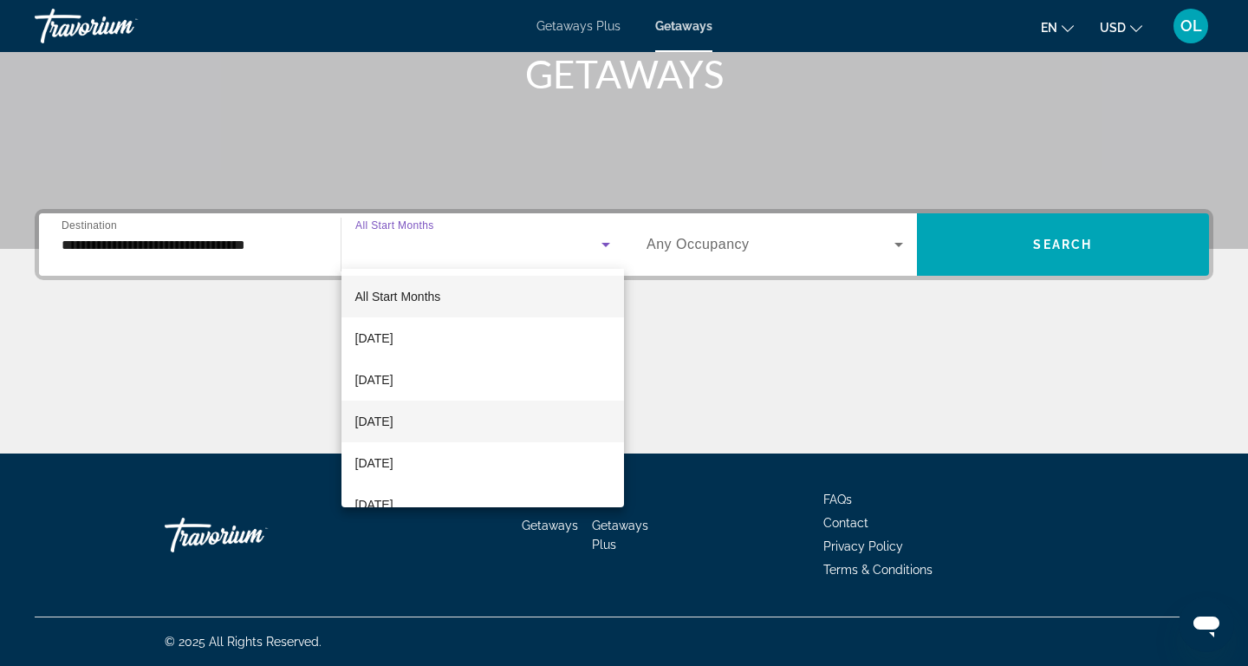
click at [392, 426] on span "November 2025" at bounding box center [374, 421] width 38 height 21
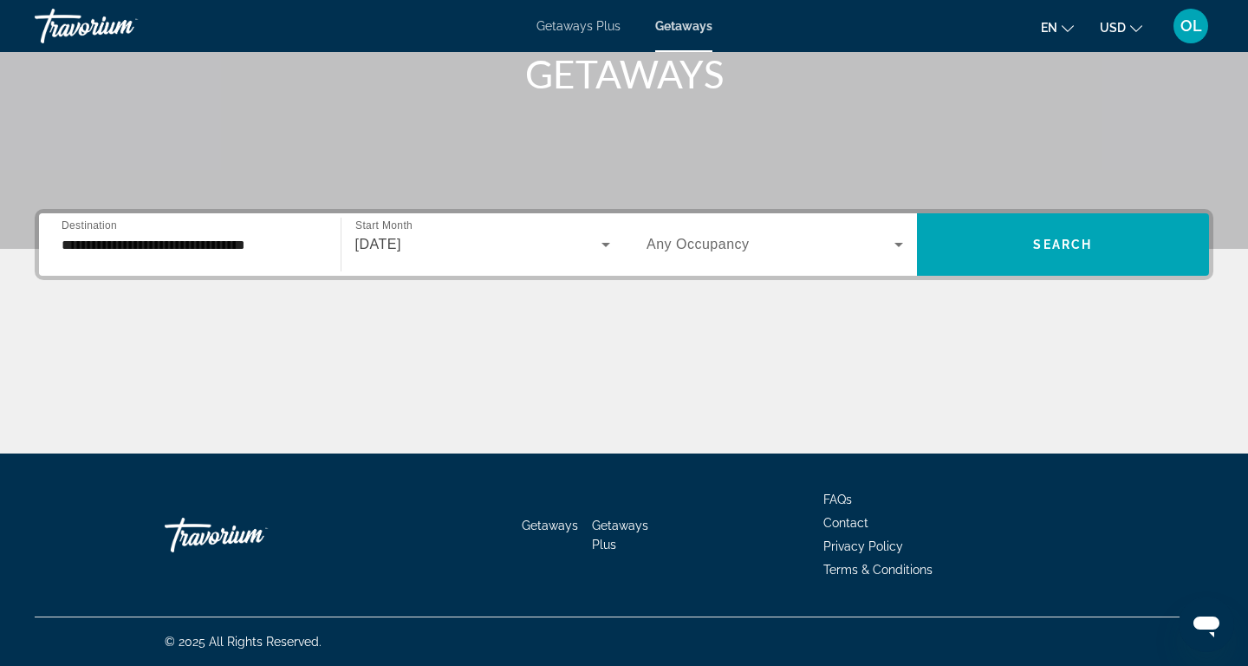
click at [750, 240] on span "Any Occupancy" at bounding box center [698, 244] width 103 height 15
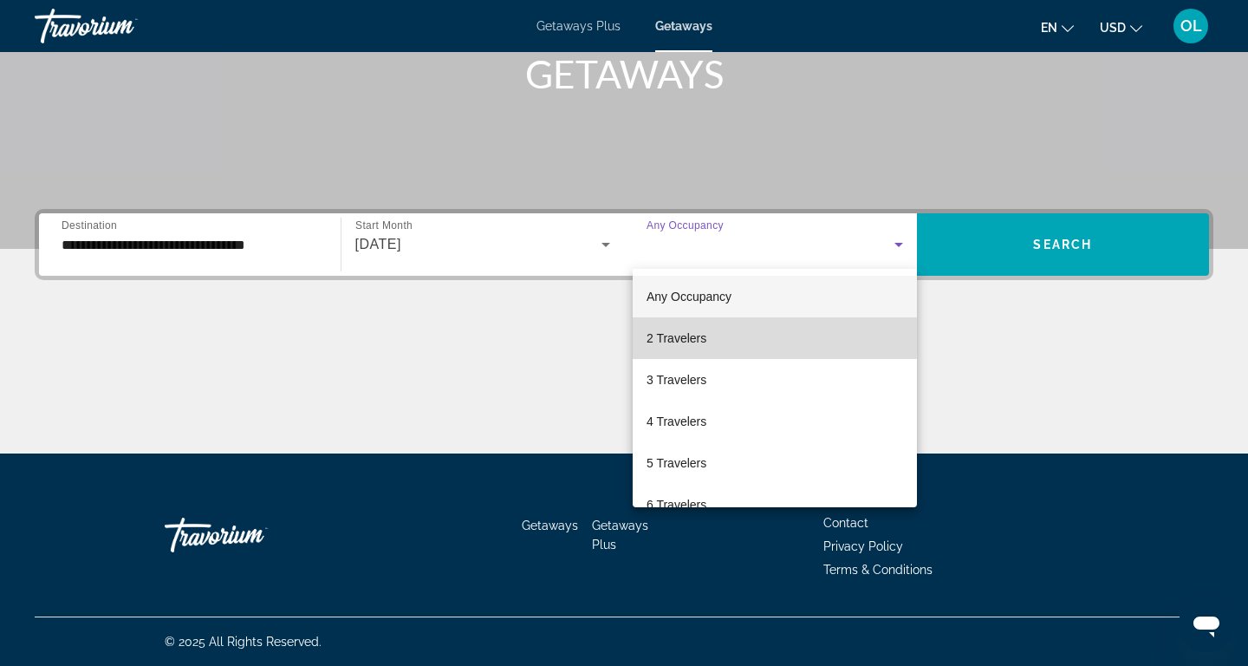
click at [679, 336] on span "2 Travelers" at bounding box center [677, 338] width 60 height 21
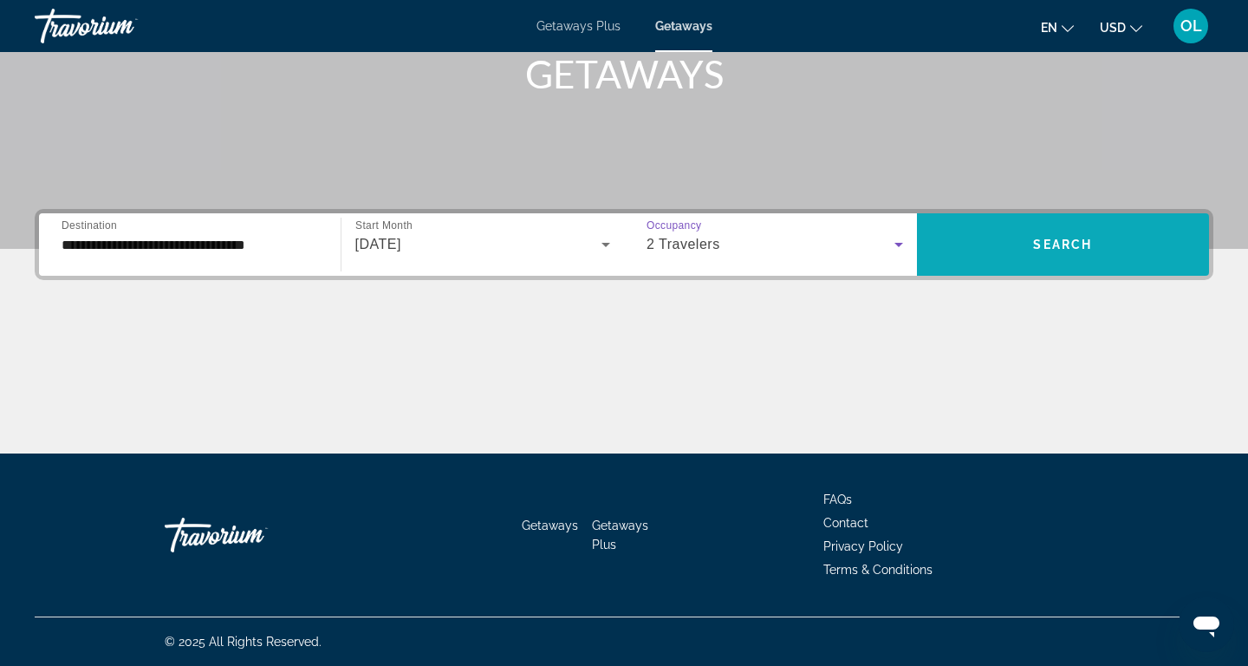
click at [1082, 238] on span "Search" at bounding box center [1062, 245] width 59 height 14
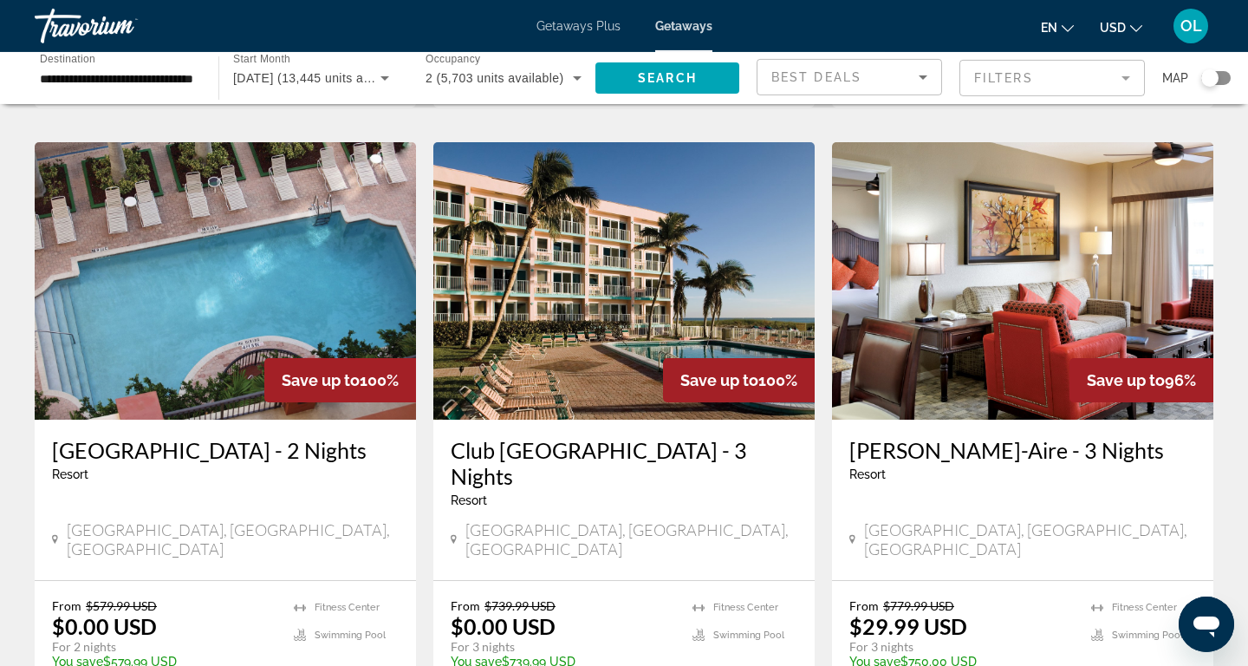
scroll to position [749, 0]
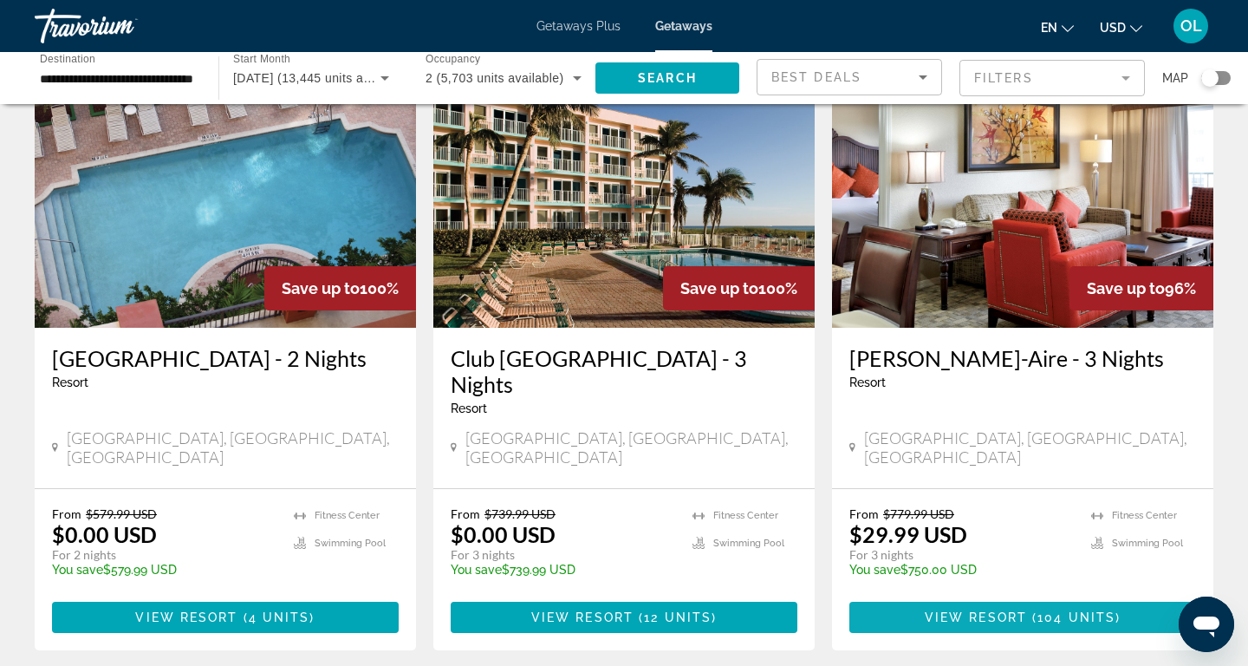
click at [1055, 610] on span "104 units" at bounding box center [1077, 617] width 78 height 14
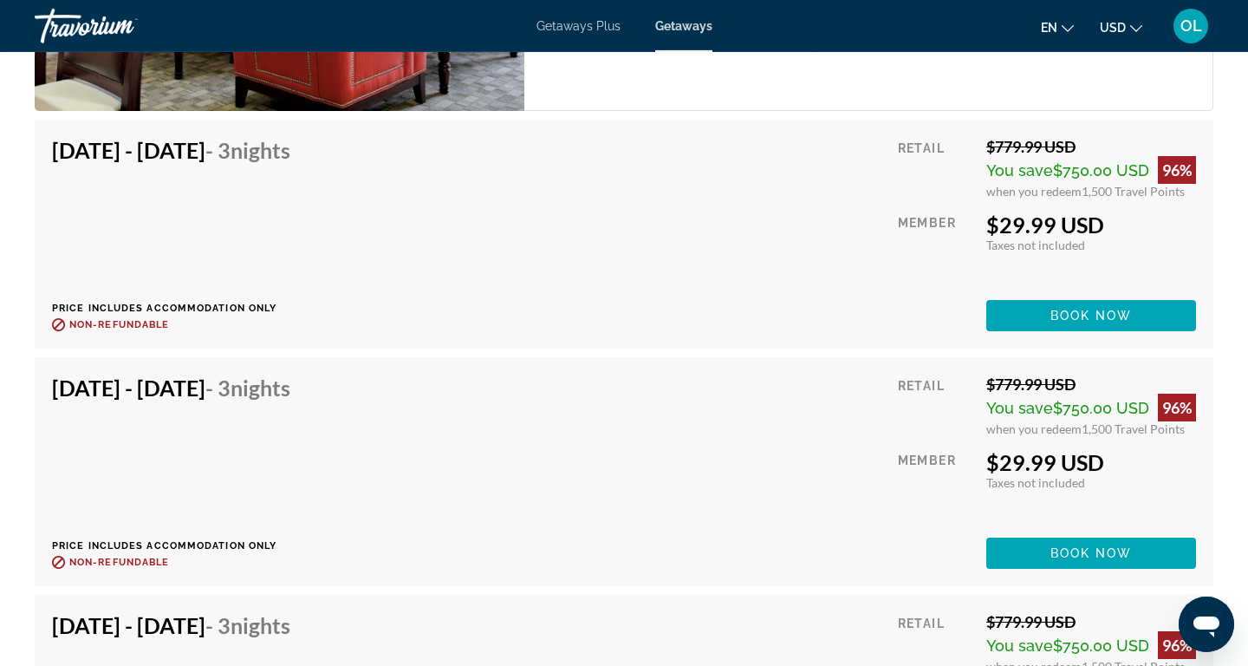
scroll to position [3558, 0]
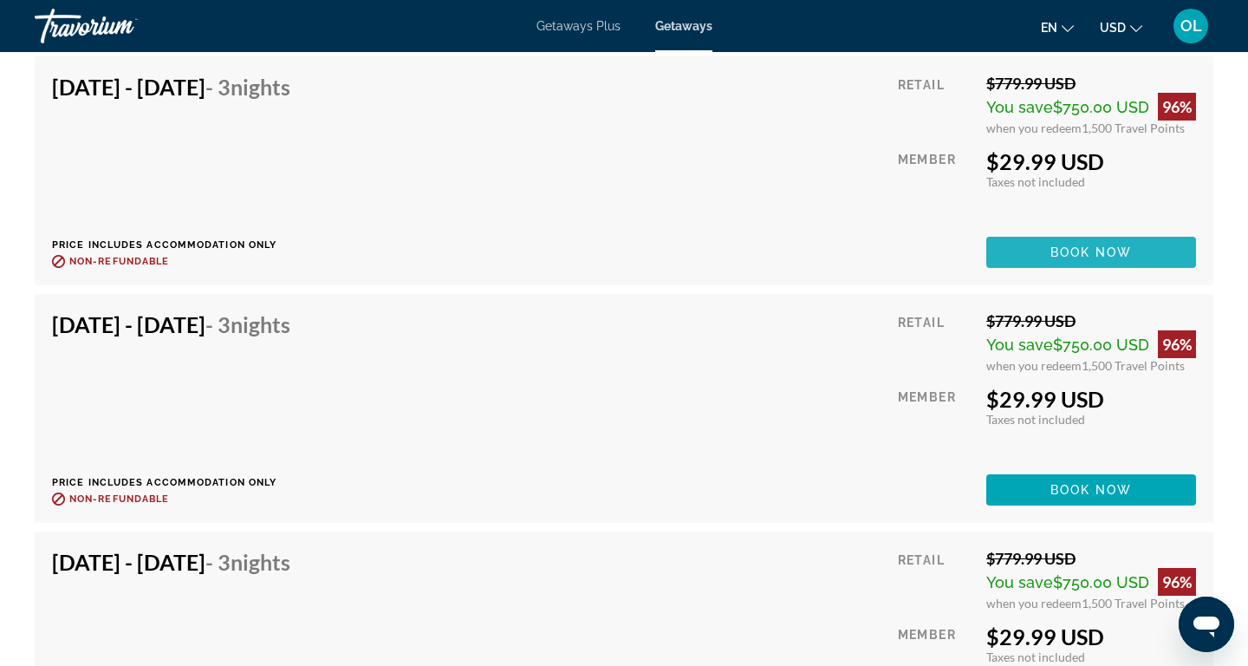
click at [1076, 254] on span "Book now" at bounding box center [1092, 252] width 82 height 14
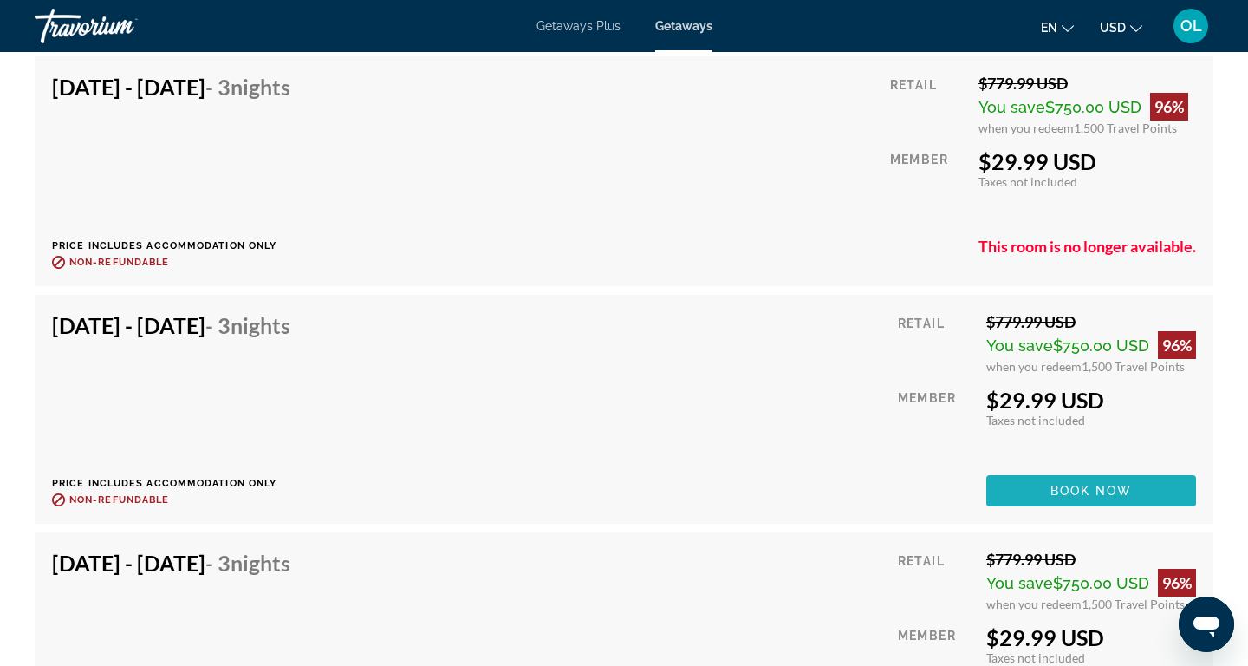
click at [1139, 486] on span "Main content" at bounding box center [1092, 491] width 210 height 42
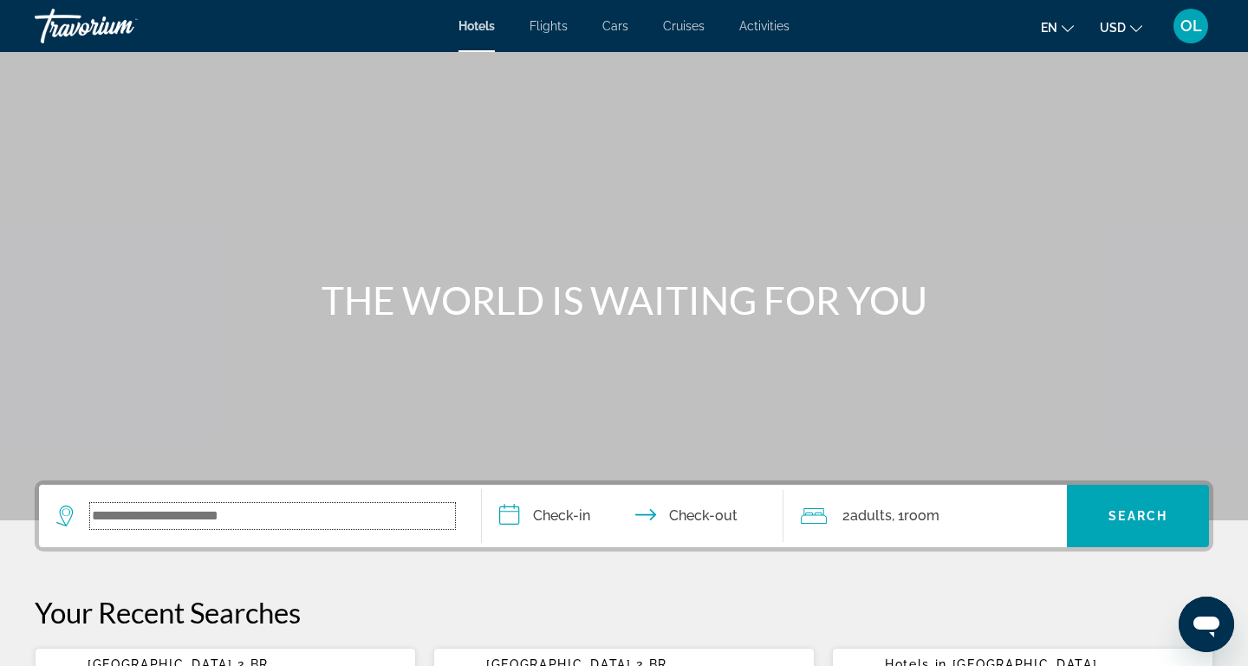
click at [247, 512] on input "Search widget" at bounding box center [272, 516] width 365 height 26
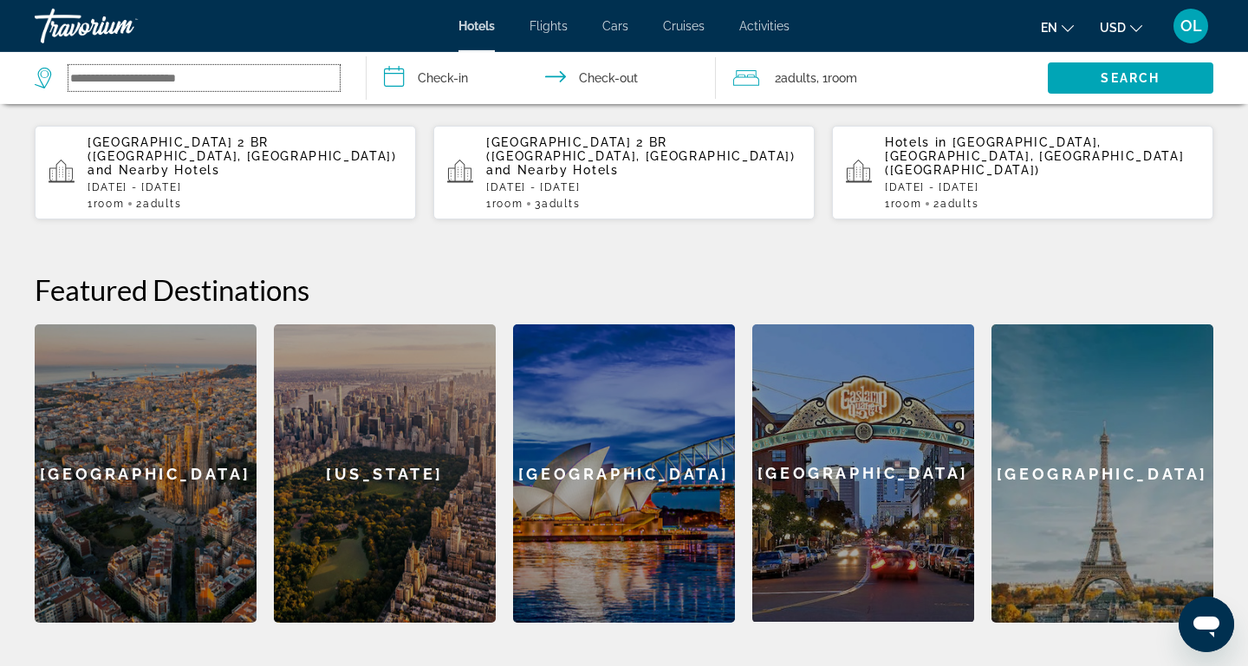
scroll to position [66, 0]
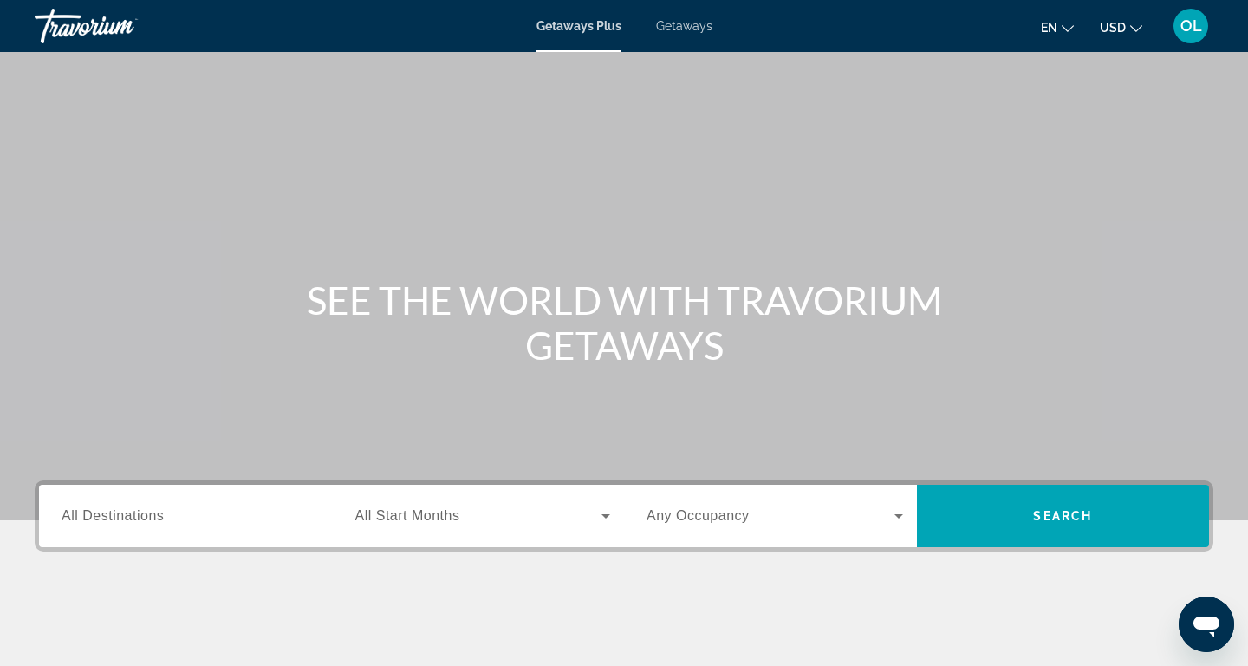
click at [695, 25] on span "Getaways" at bounding box center [684, 26] width 56 height 14
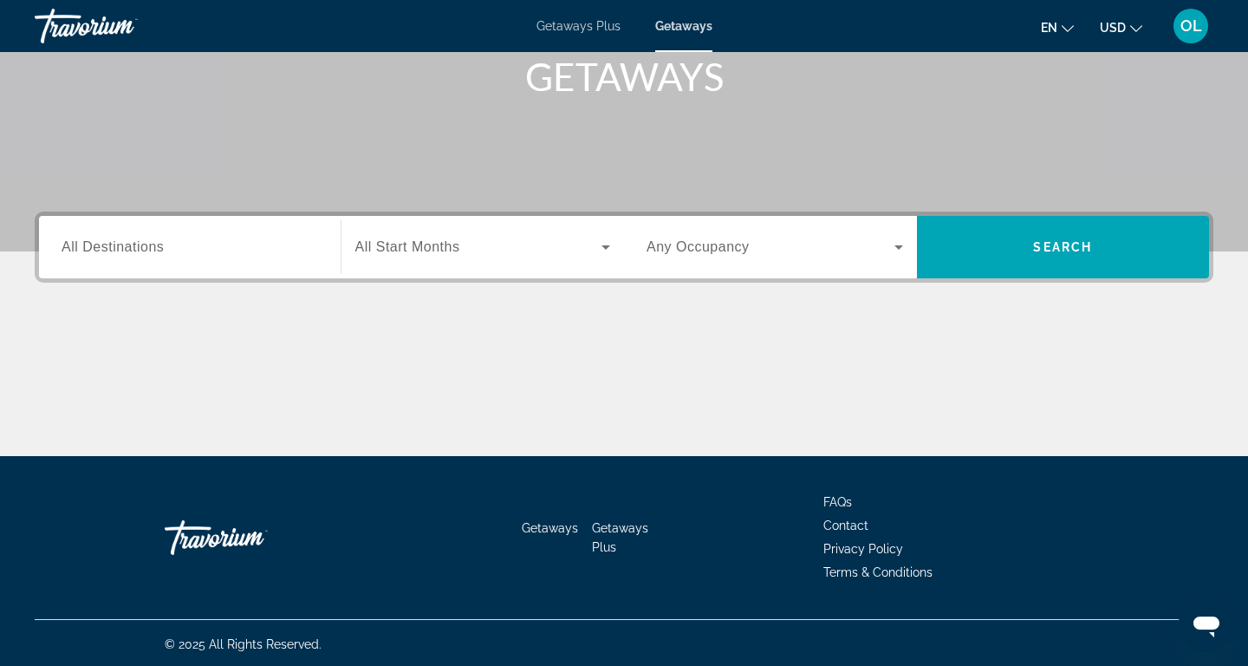
scroll to position [271, 0]
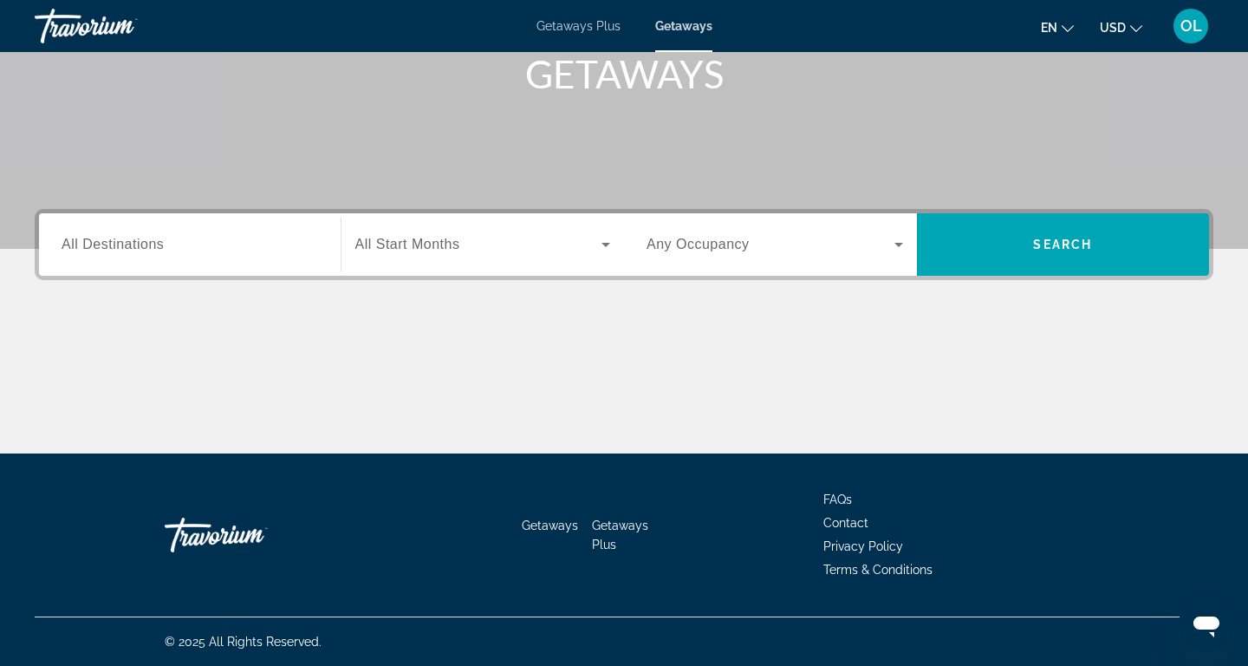
click at [130, 256] on div "Search widget" at bounding box center [190, 244] width 257 height 49
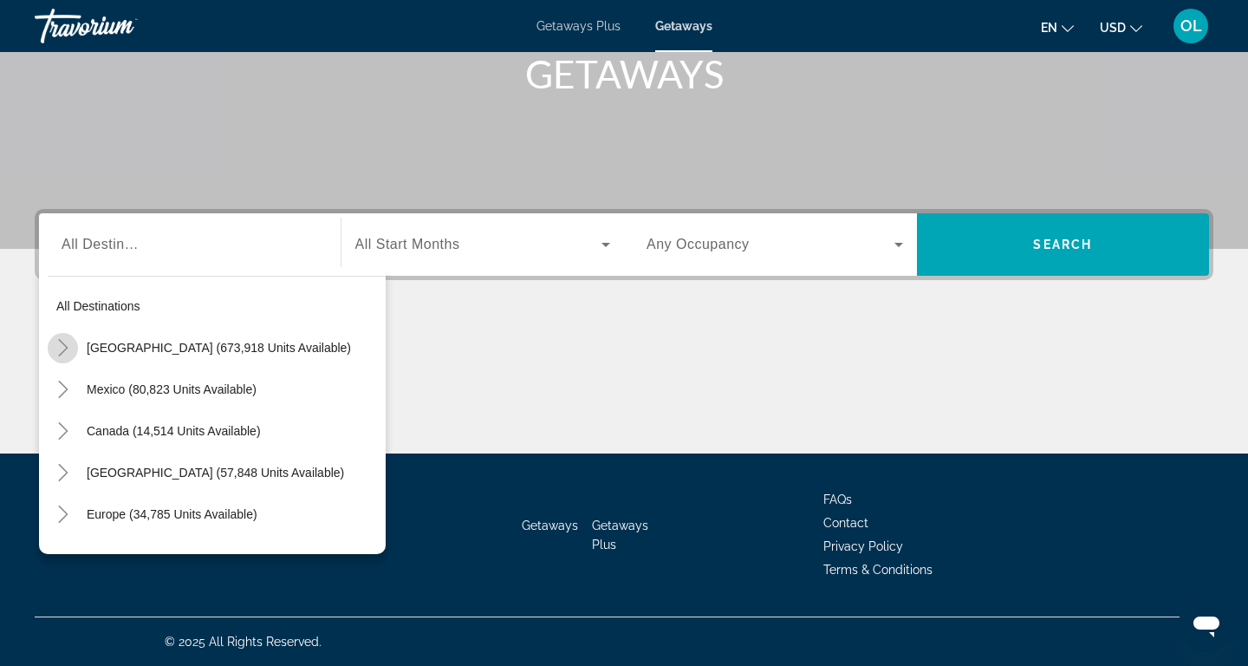
click at [62, 349] on icon "Toggle United States (673,918 units available)" at bounding box center [63, 347] width 17 height 17
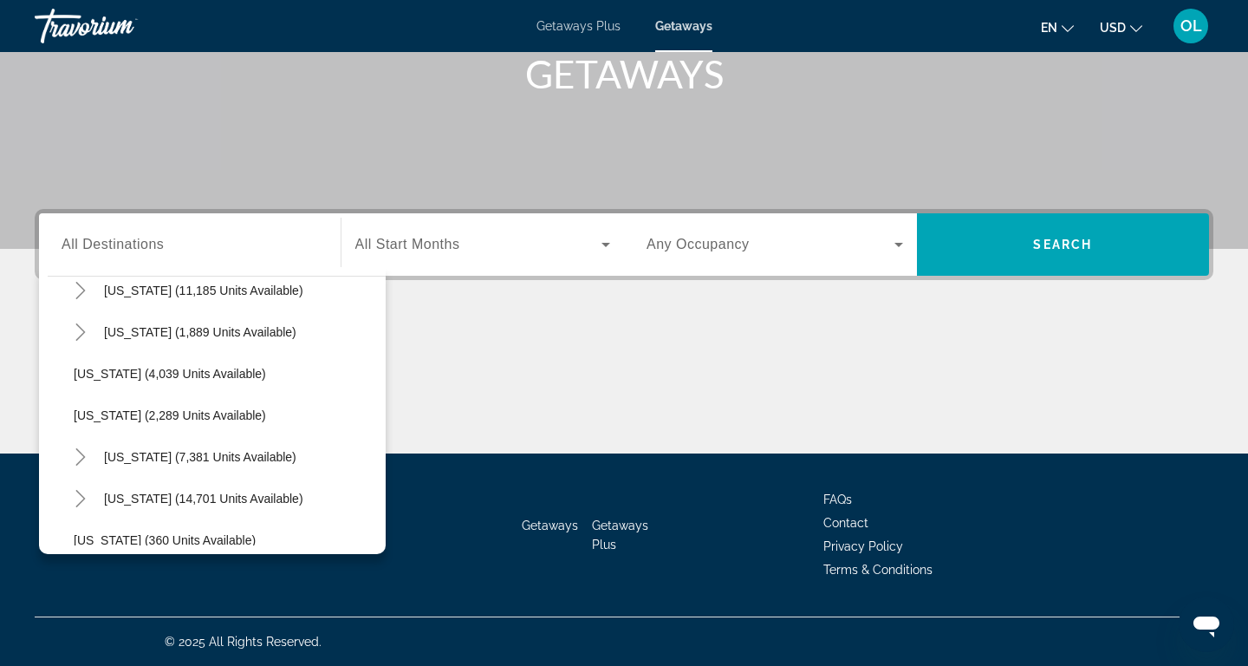
scroll to position [1059, 0]
click at [120, 457] on span "New York (7,381 units available)" at bounding box center [200, 454] width 192 height 14
type input "**********"
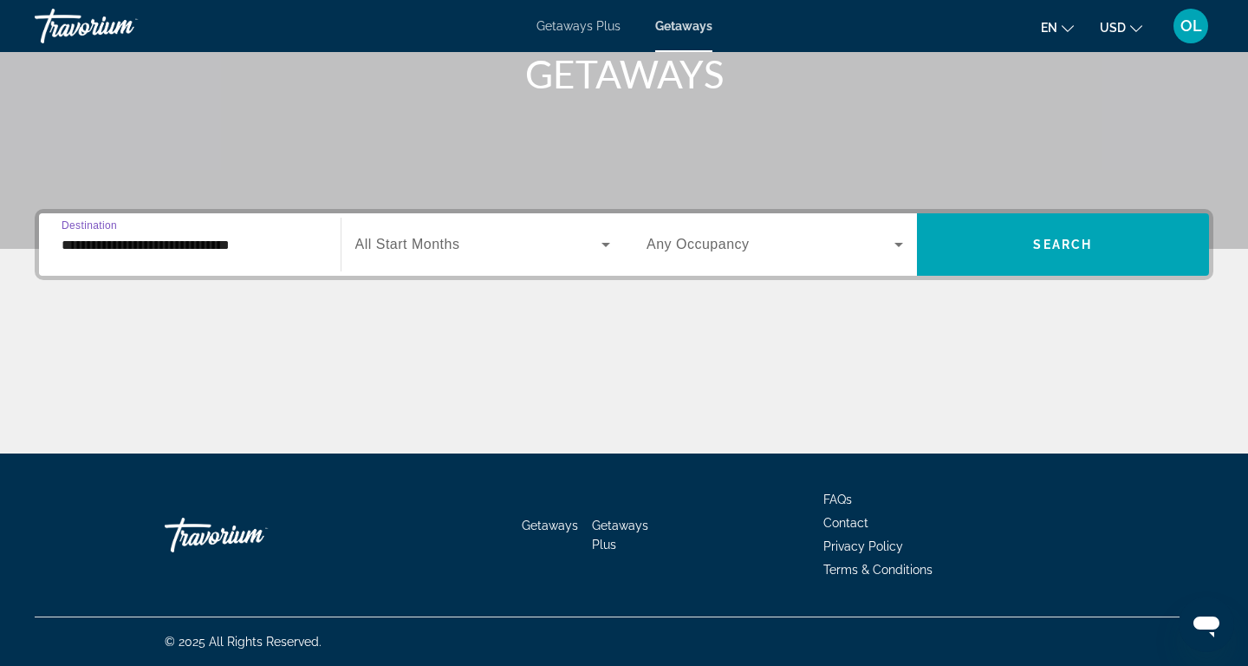
click at [461, 239] on span "Search widget" at bounding box center [478, 244] width 247 height 21
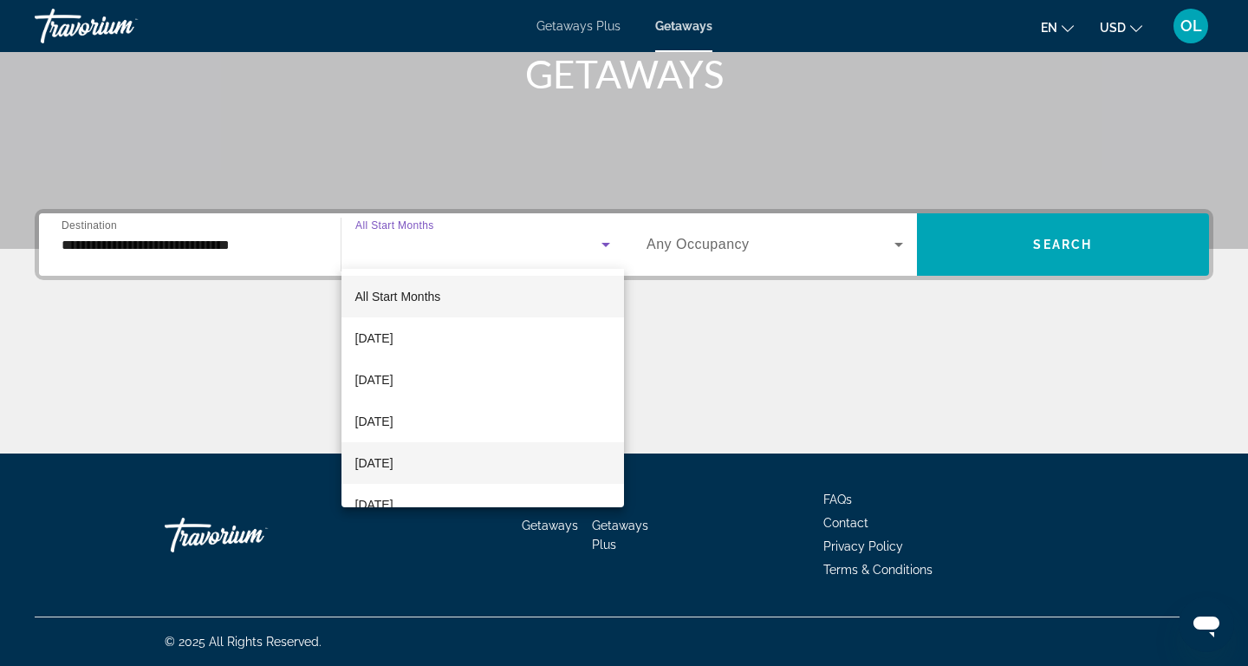
click at [394, 467] on span "December 2025" at bounding box center [374, 463] width 38 height 21
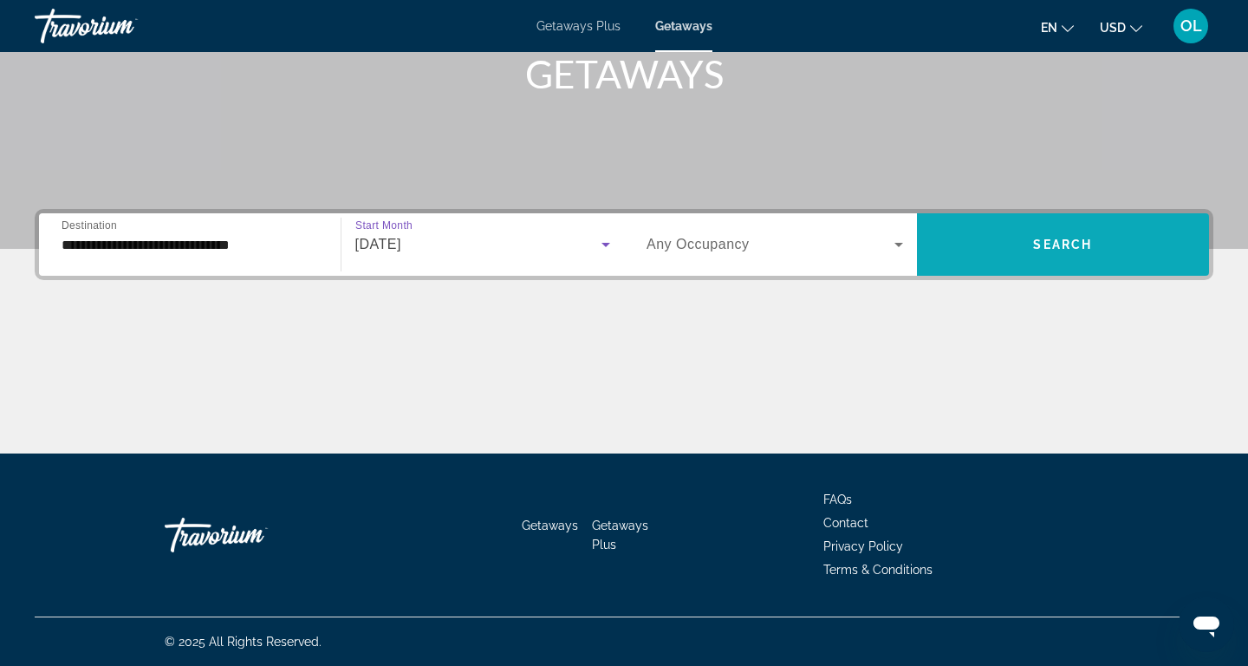
click at [1046, 236] on span "Search widget" at bounding box center [1063, 245] width 293 height 42
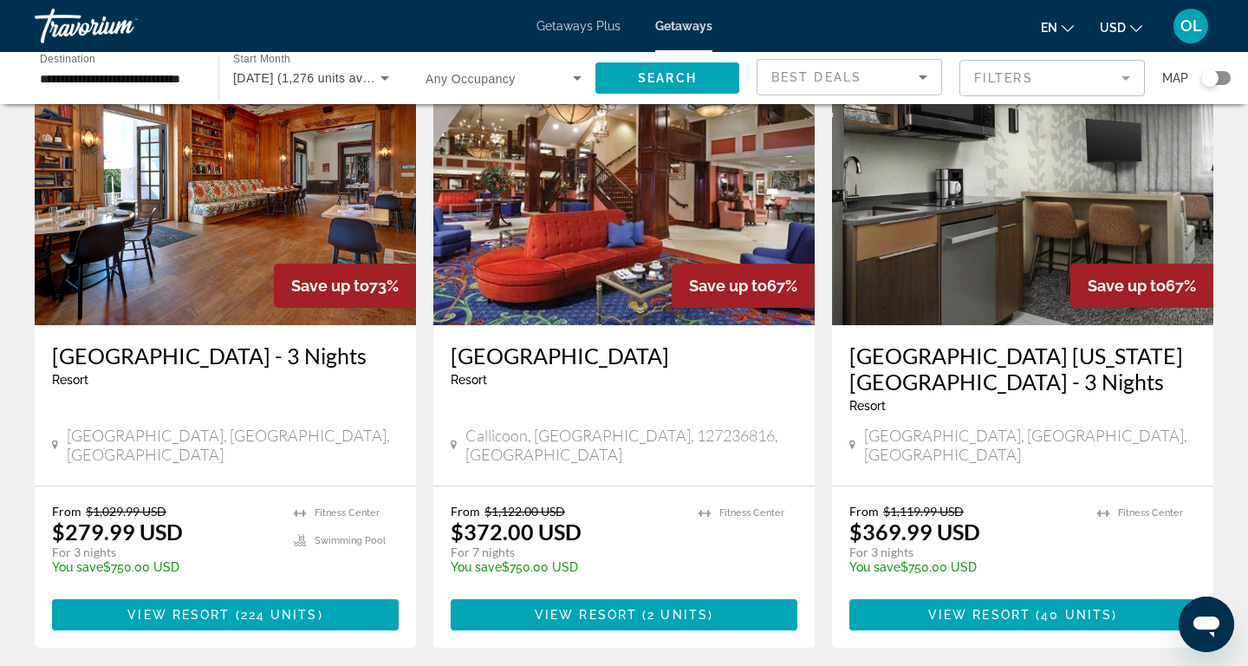
scroll to position [187, 0]
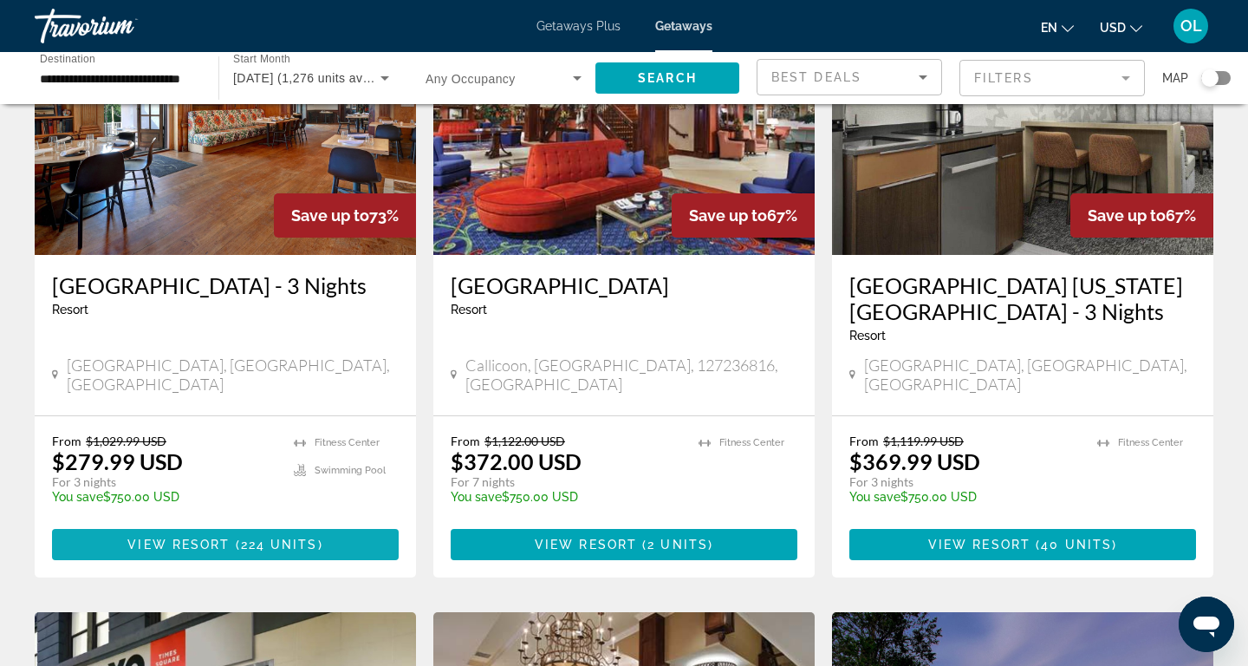
click at [226, 538] on span "View Resort" at bounding box center [178, 545] width 102 height 14
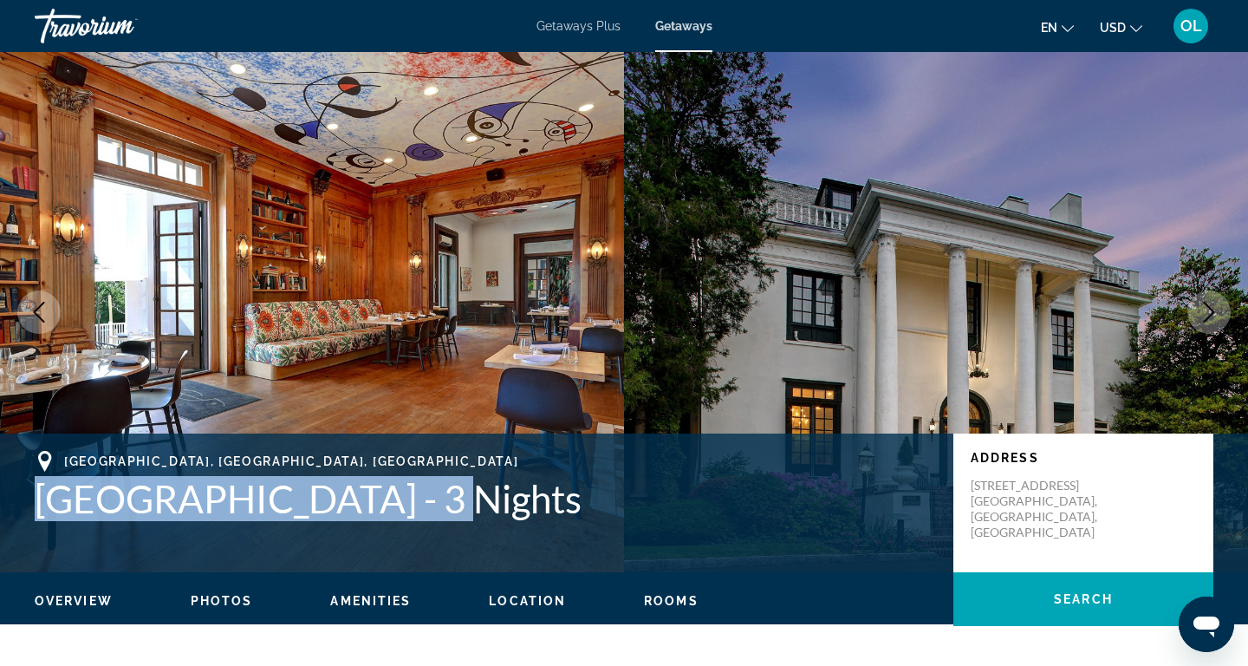
drag, startPoint x: 33, startPoint y: 502, endPoint x: 437, endPoint y: 502, distance: 404.0
click at [437, 502] on div "Tarrytown, NY, USA Tarrytown House Estate - 3 Nights Address 49 East Sunnyside …" at bounding box center [624, 503] width 1248 height 104
copy h1 "[GEOGRAPHIC_DATA]"
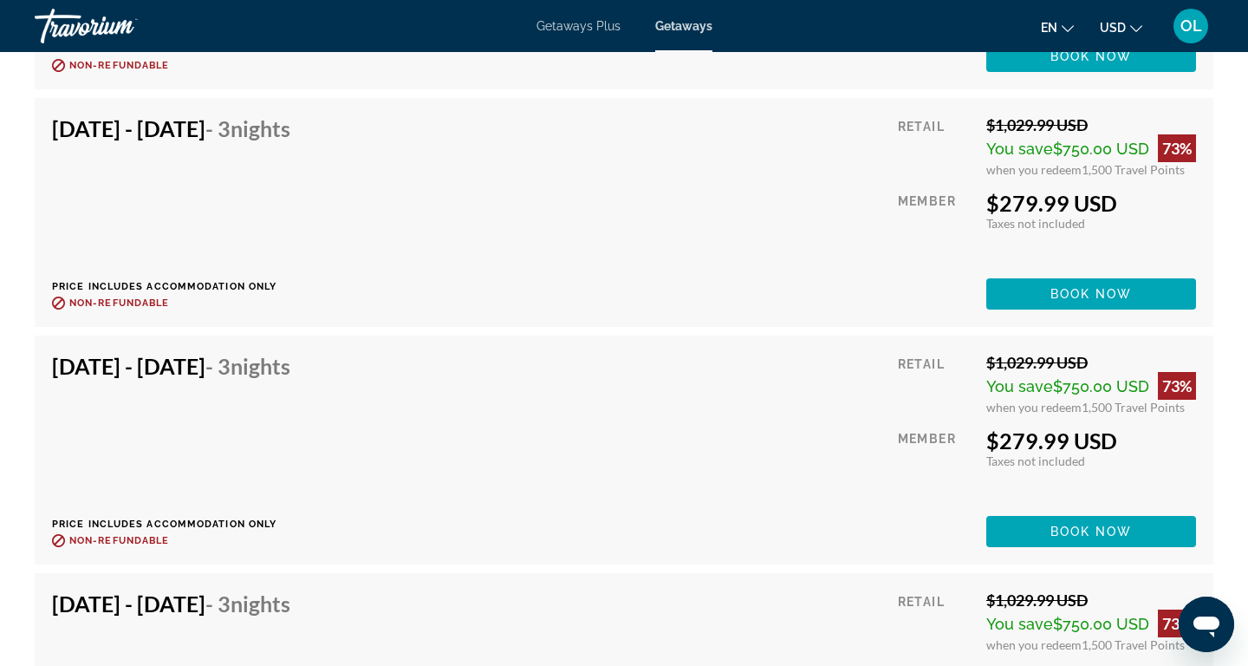
scroll to position [8053, 0]
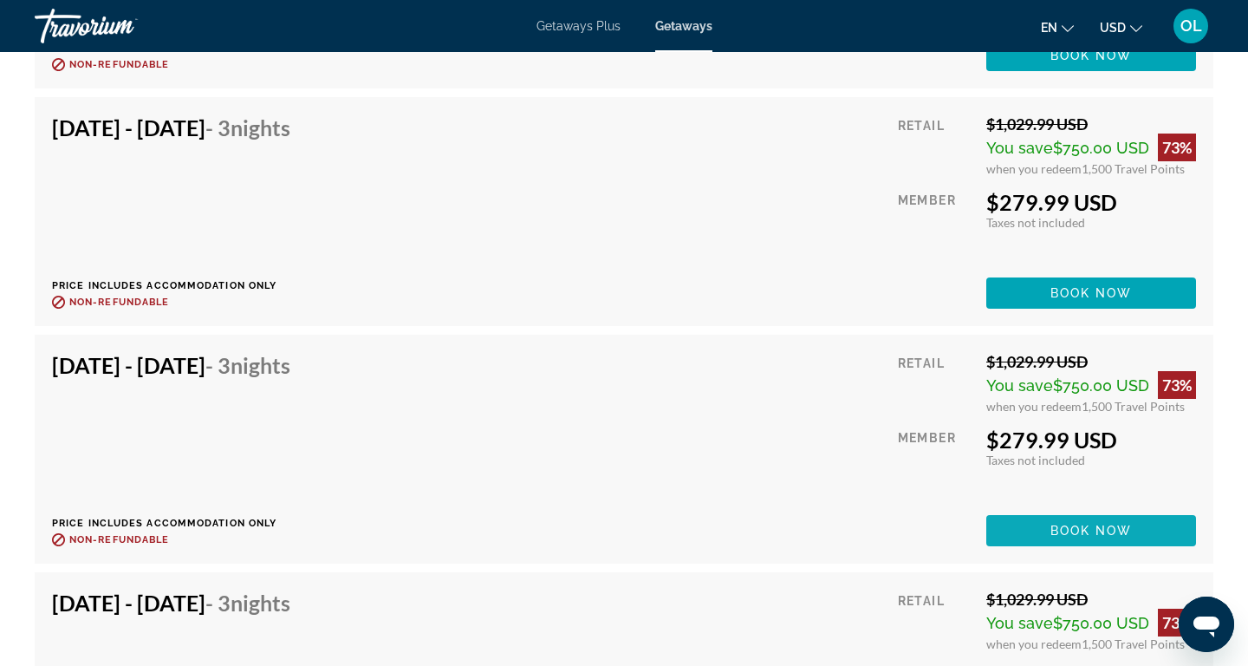
click at [1093, 526] on span "Book now" at bounding box center [1092, 531] width 82 height 14
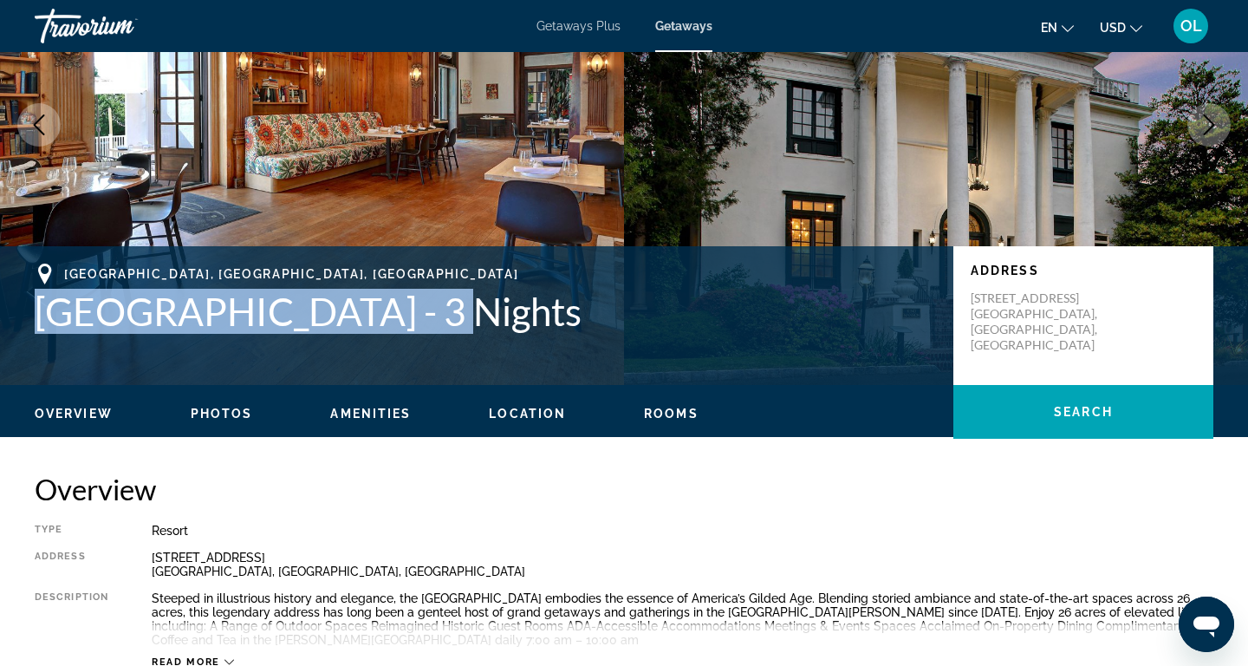
scroll to position [0, 0]
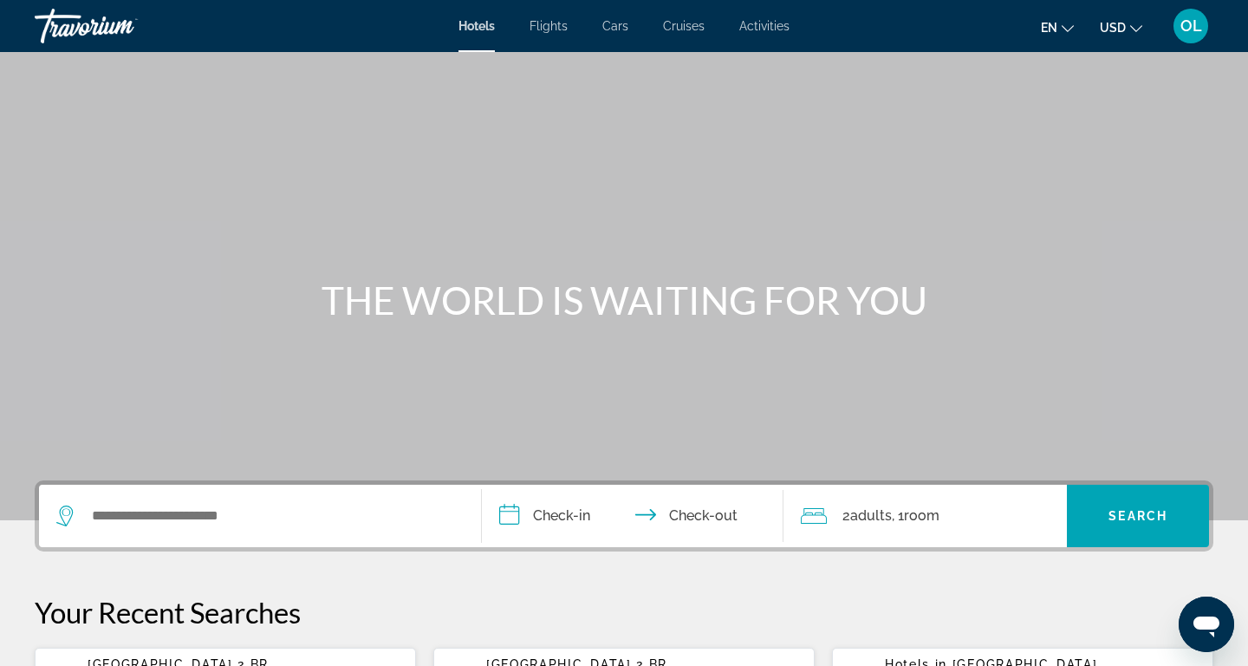
click at [233, 502] on div "Search widget" at bounding box center [259, 516] width 407 height 62
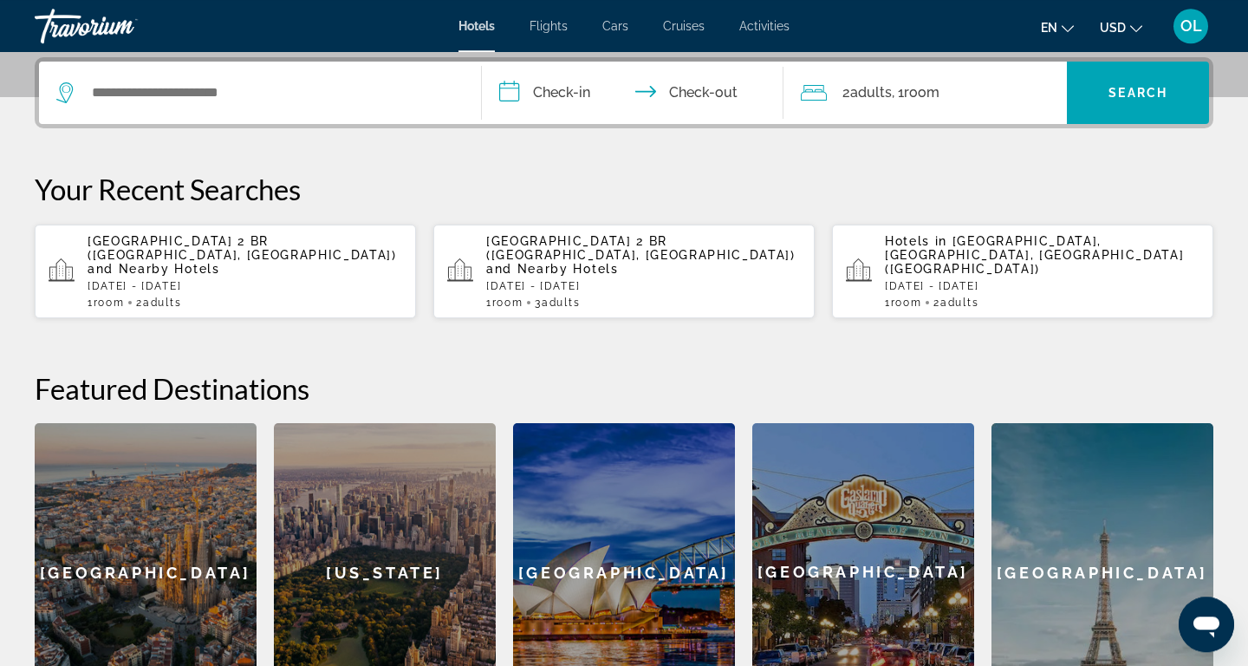
scroll to position [424, 0]
paste input "**********"
type input "**********"
click at [582, 87] on input "**********" at bounding box center [636, 95] width 309 height 68
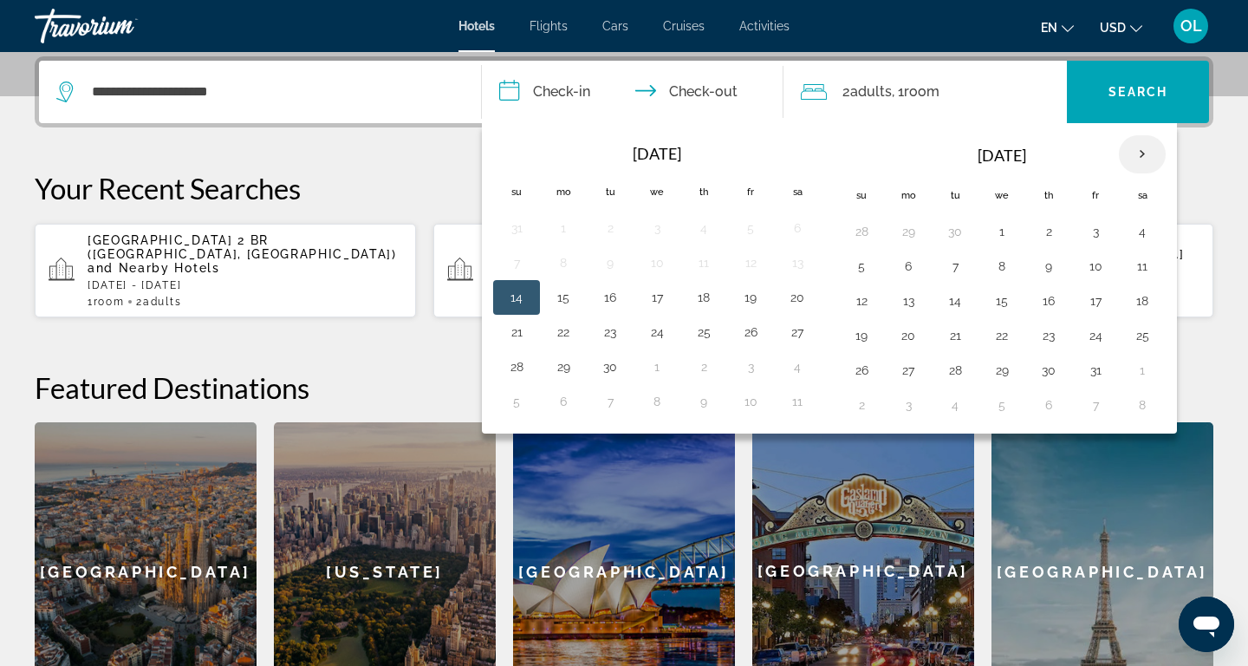
click at [1145, 156] on th "Next month" at bounding box center [1142, 154] width 47 height 38
click at [1148, 153] on th "Next month" at bounding box center [1142, 154] width 47 height 38
click at [1009, 336] on button "24" at bounding box center [1002, 335] width 28 height 24
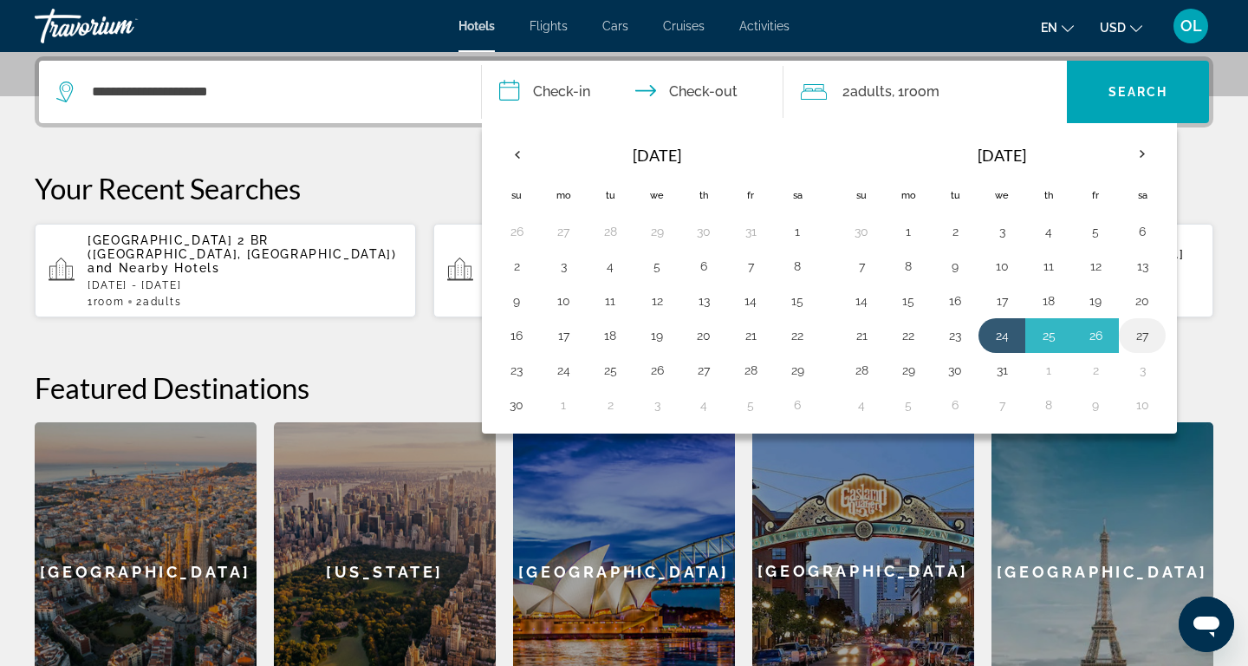
click at [1157, 334] on td "27" at bounding box center [1142, 335] width 47 height 35
click at [1142, 334] on button "27" at bounding box center [1143, 335] width 28 height 24
type input "**********"
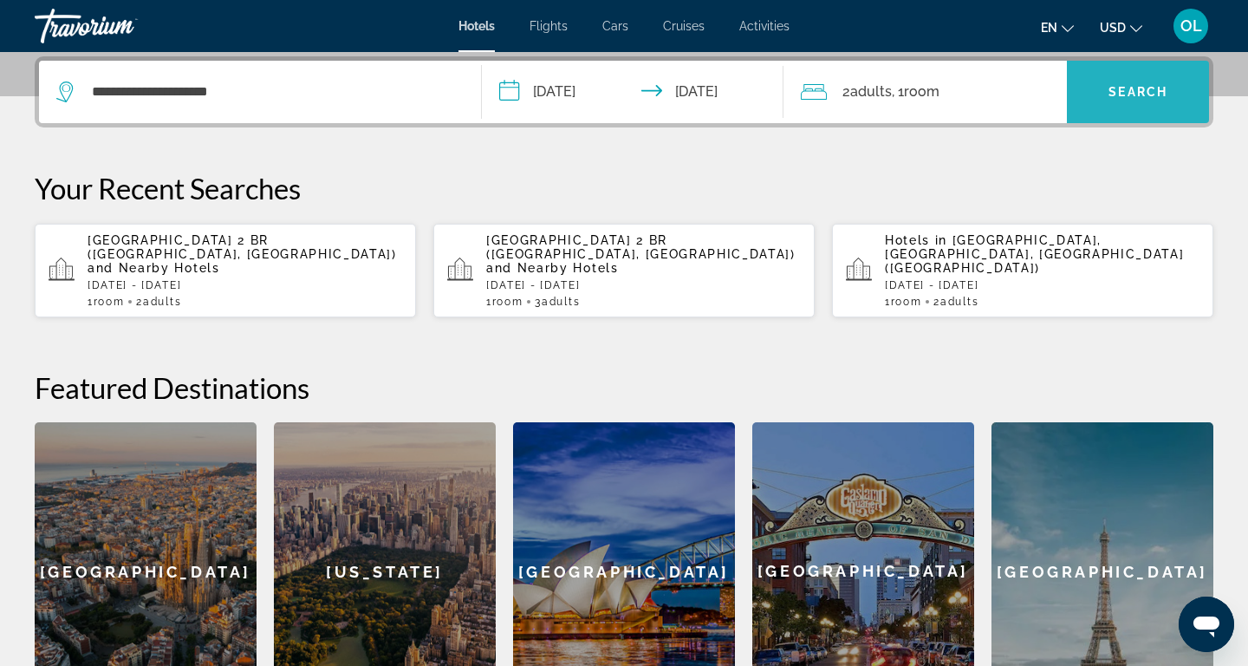
click at [1144, 101] on span "Search widget" at bounding box center [1138, 92] width 142 height 42
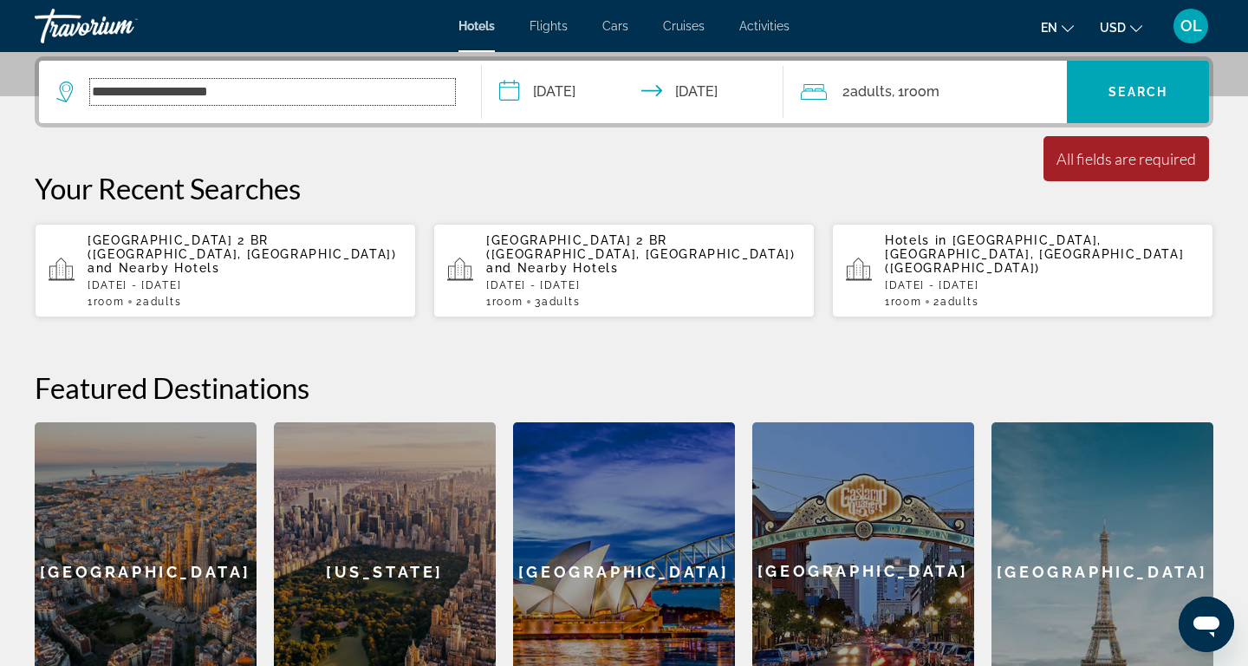
click at [251, 103] on input "**********" at bounding box center [272, 92] width 365 height 26
click at [84, 95] on div "**********" at bounding box center [255, 92] width 399 height 26
click at [282, 99] on input "**********" at bounding box center [272, 92] width 365 height 26
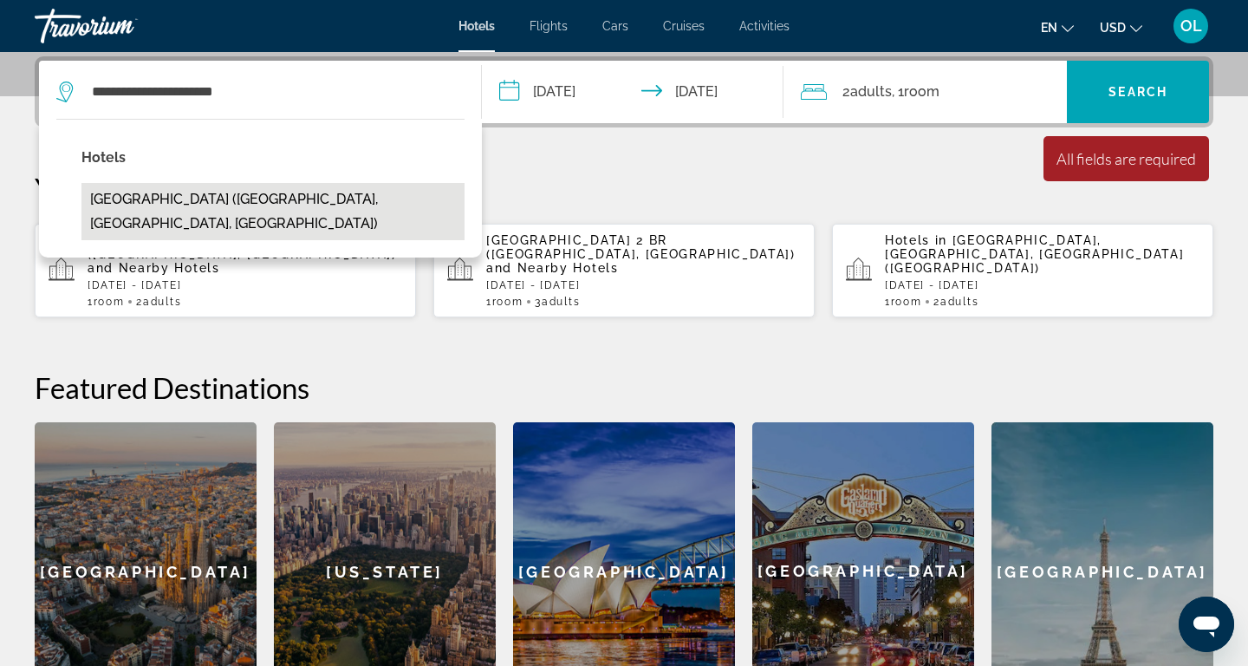
click at [201, 202] on button "[GEOGRAPHIC_DATA] ([GEOGRAPHIC_DATA], [GEOGRAPHIC_DATA], [GEOGRAPHIC_DATA])" at bounding box center [272, 211] width 383 height 57
type input "**********"
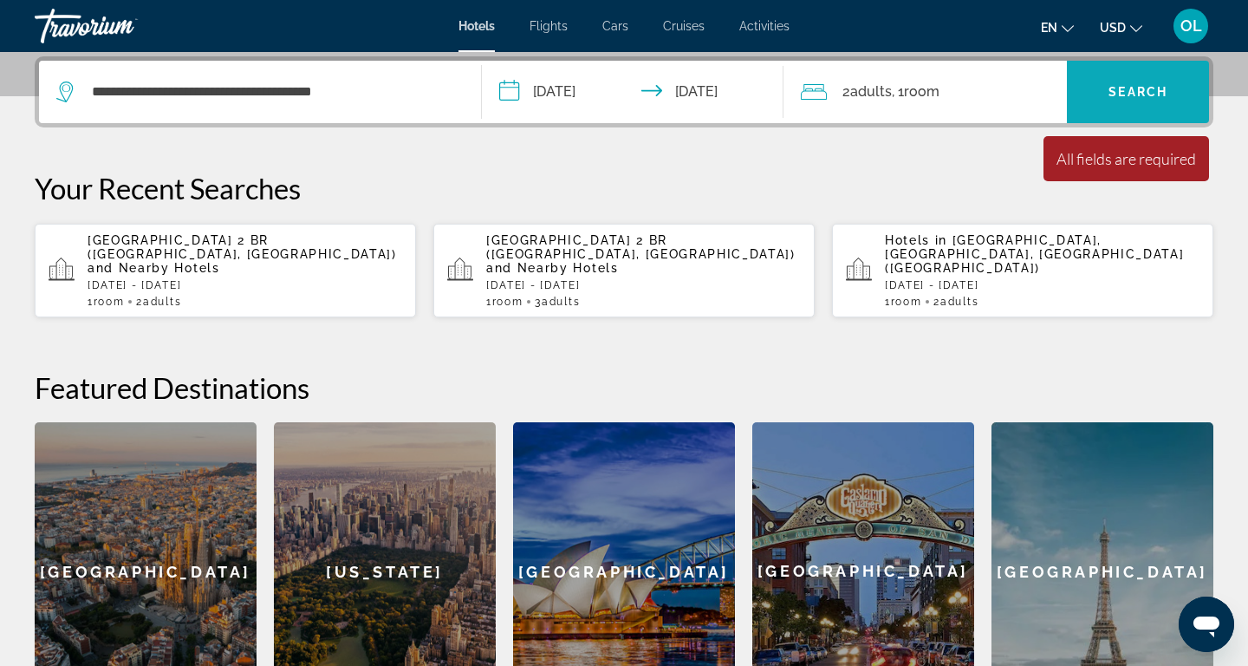
click at [1128, 82] on span "Search widget" at bounding box center [1138, 92] width 142 height 42
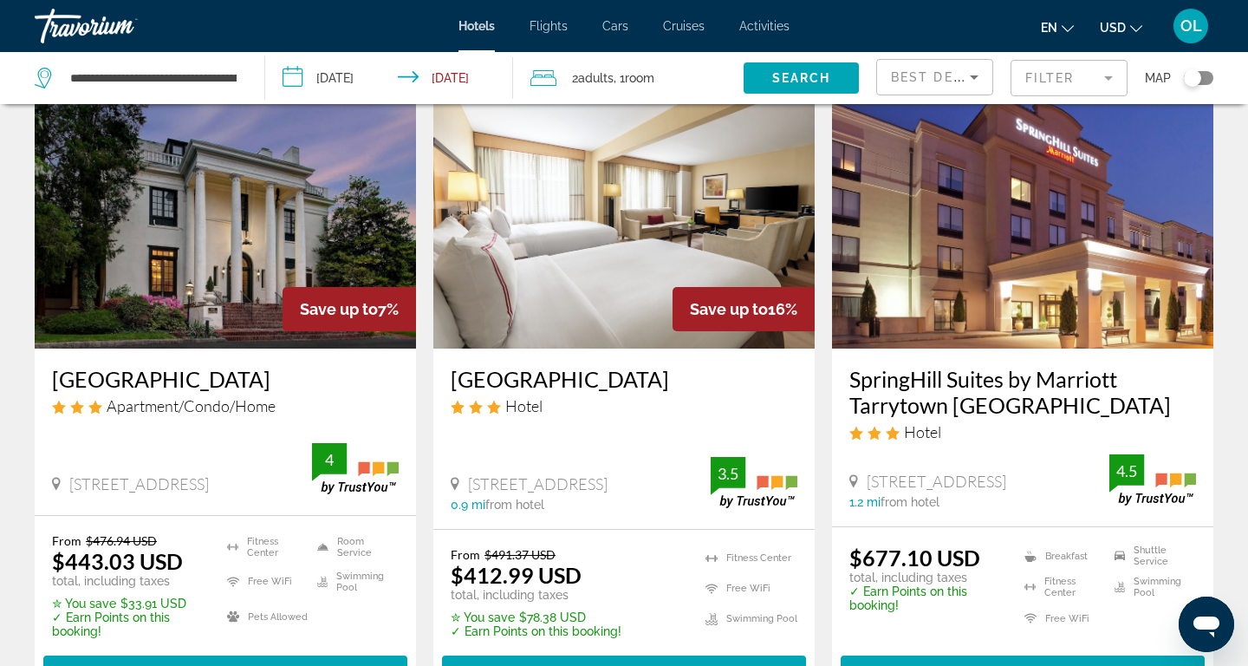
scroll to position [187, 0]
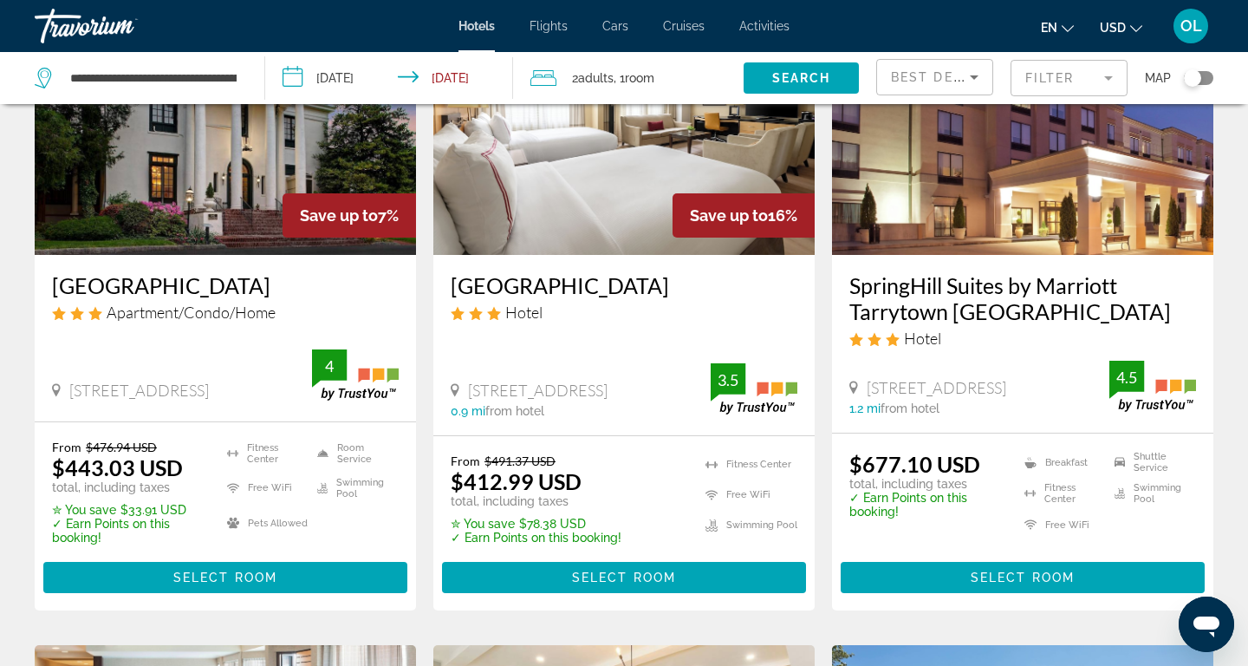
click at [159, 347] on div "[GEOGRAPHIC_DATA] Apartment/Condo/Home [STREET_ADDRESS] 0 mi from [GEOGRAPHIC_D…" at bounding box center [225, 338] width 381 height 166
click at [152, 353] on div "[STREET_ADDRESS] 0 mi from hotel 4" at bounding box center [225, 376] width 347 height 55
click at [225, 575] on span "Select Room" at bounding box center [225, 577] width 104 height 14
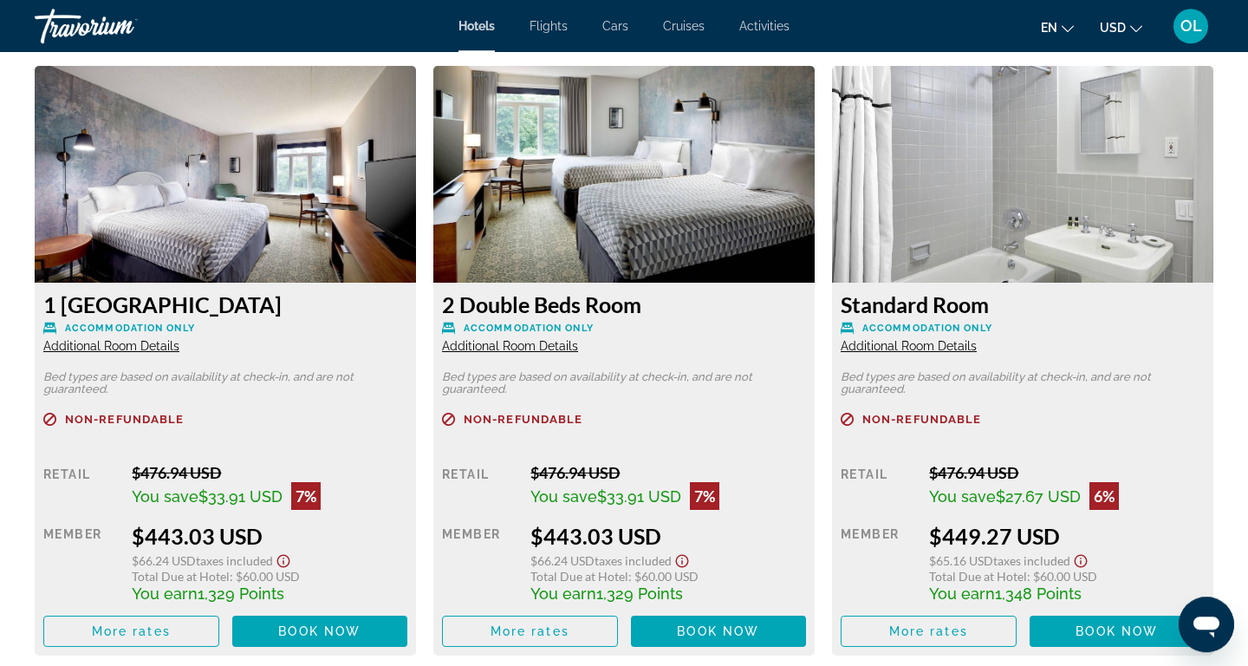
scroll to position [2435, 0]
